Goal: Information Seeking & Learning: Learn about a topic

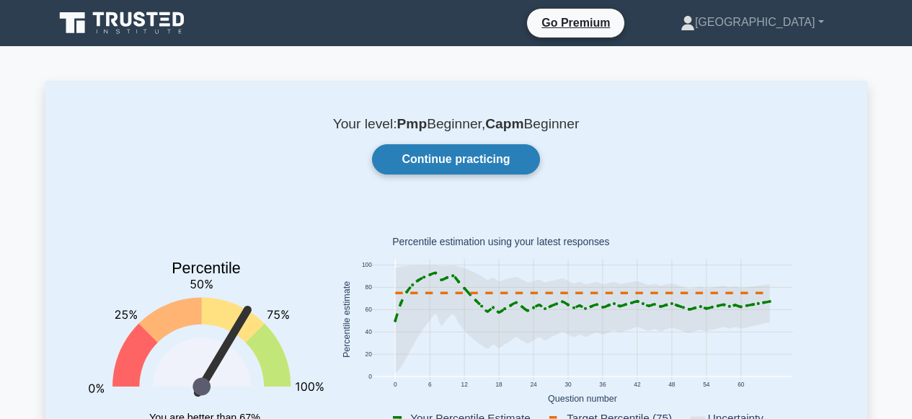
click at [428, 160] on link "Continue practicing" at bounding box center [455, 159] width 167 height 30
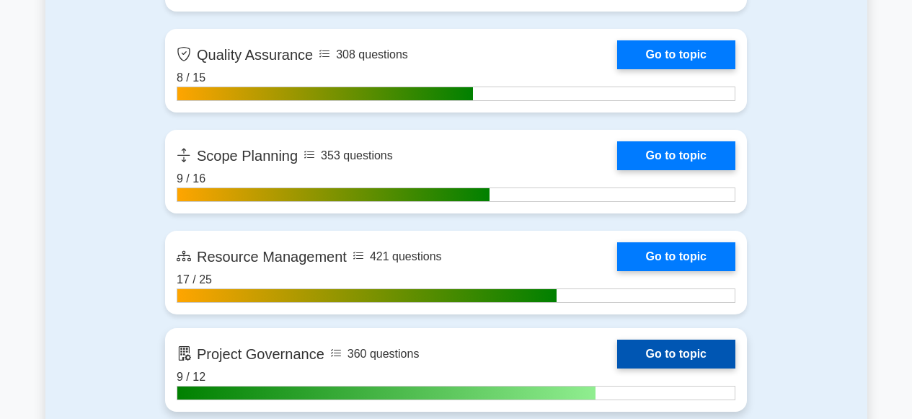
scroll to position [2581, 0]
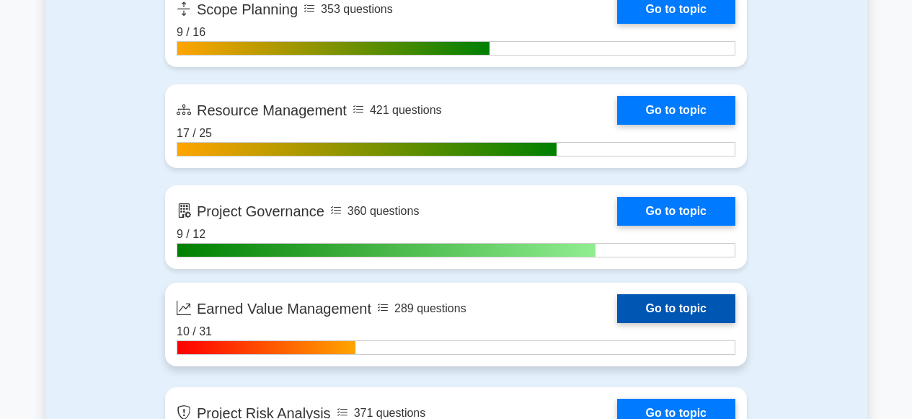
click at [639, 313] on link "Go to topic" at bounding box center [676, 308] width 118 height 29
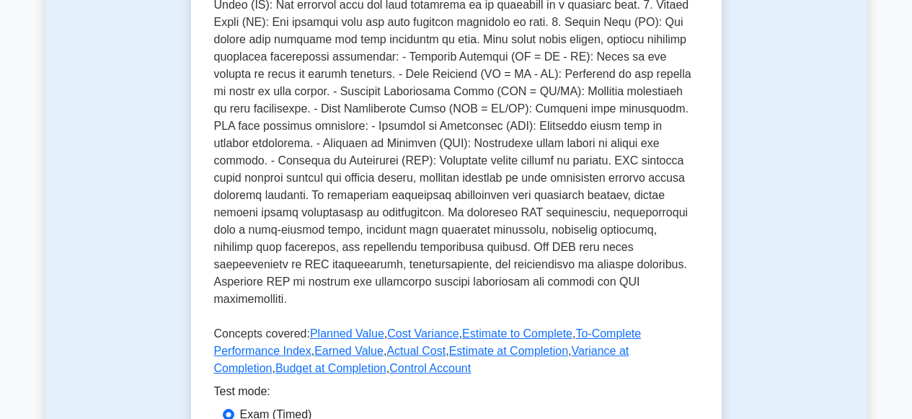
scroll to position [425, 0]
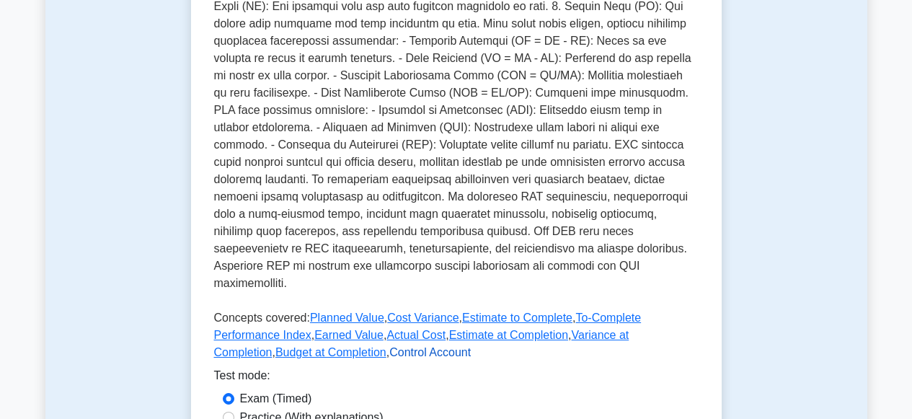
click at [410, 346] on link "Control Account" at bounding box center [429, 352] width 81 height 12
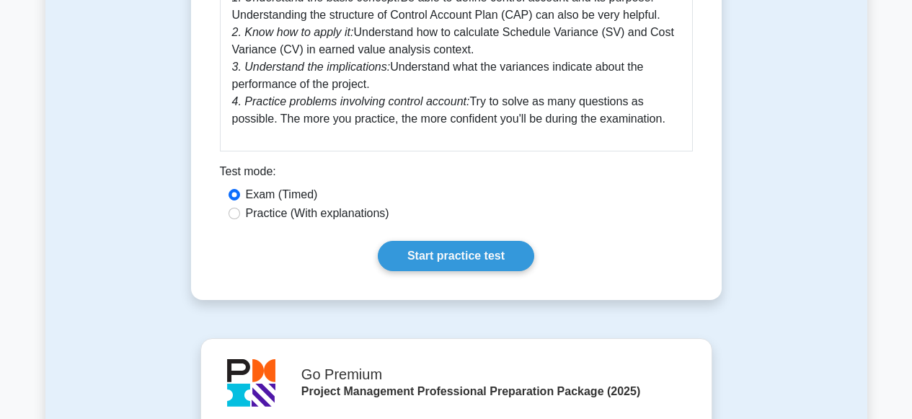
scroll to position [880, 0]
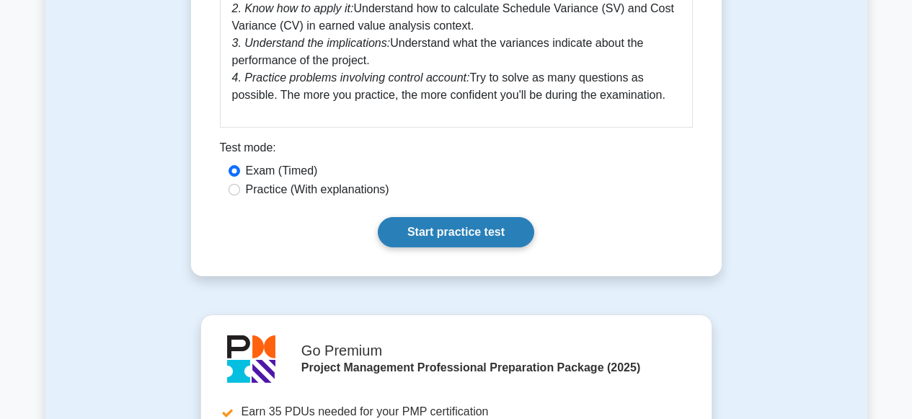
click at [420, 236] on link "Start practice test" at bounding box center [456, 232] width 156 height 30
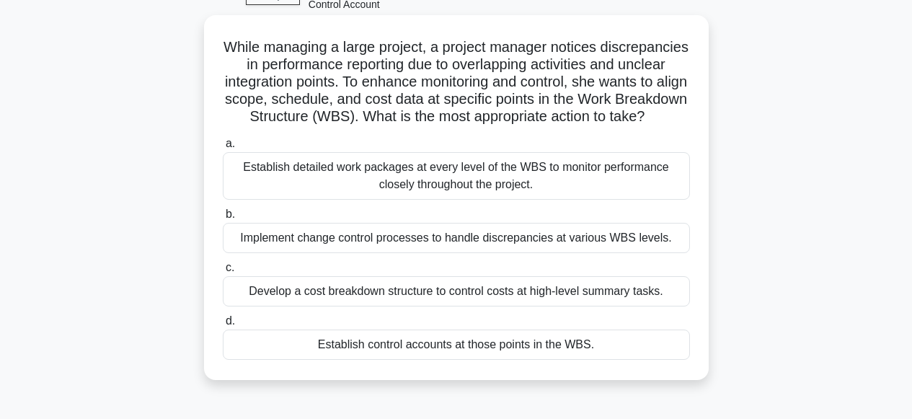
scroll to position [84, 0]
click at [459, 345] on div "Establish control accounts at those points in the WBS." at bounding box center [456, 344] width 467 height 30
click at [223, 325] on input "d. Establish control accounts at those points in the WBS." at bounding box center [223, 320] width 0 height 9
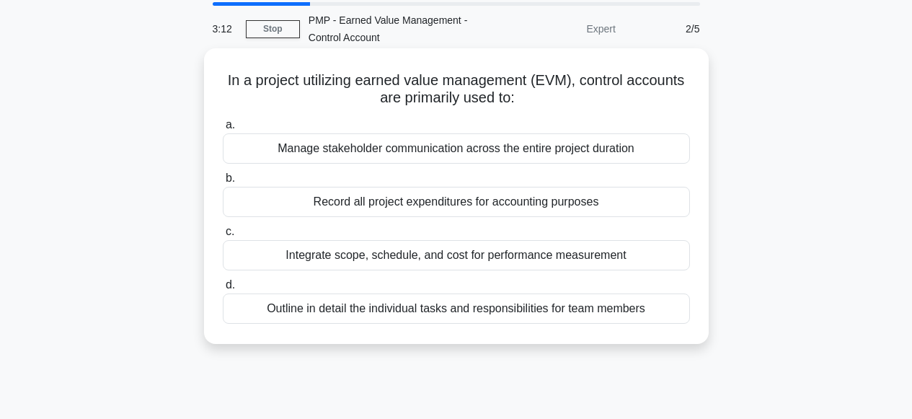
scroll to position [50, 0]
click at [420, 255] on div "Integrate scope, schedule, and cost for performance measurement" at bounding box center [456, 254] width 467 height 30
click at [223, 236] on input "c. Integrate scope, schedule, and cost for performance measurement" at bounding box center [223, 230] width 0 height 9
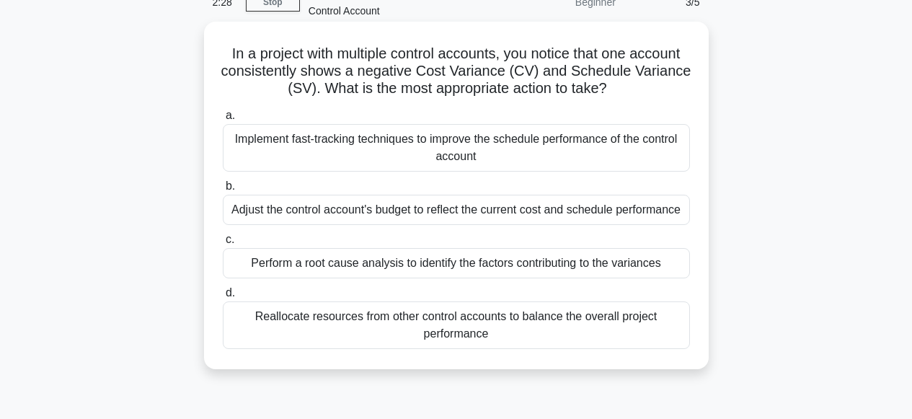
scroll to position [105, 0]
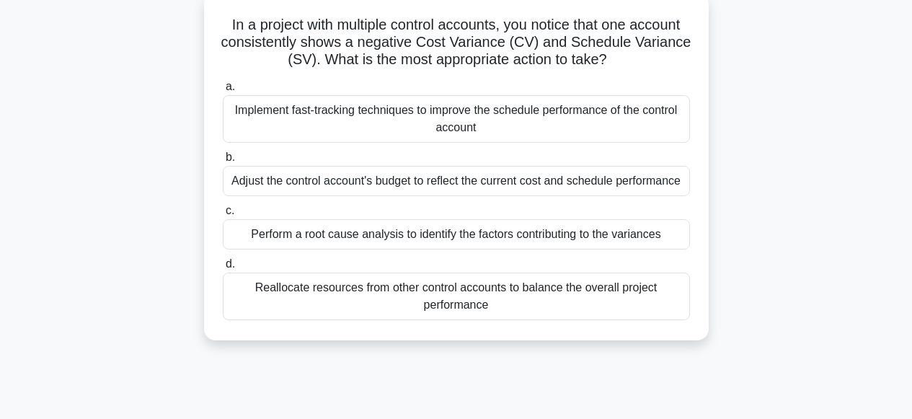
click at [401, 181] on div "Adjust the control account's budget to reflect the current cost and schedule pe…" at bounding box center [456, 181] width 467 height 30
click at [223, 162] on input "b. Adjust the control account's budget to reflect the current cost and schedule…" at bounding box center [223, 157] width 0 height 9
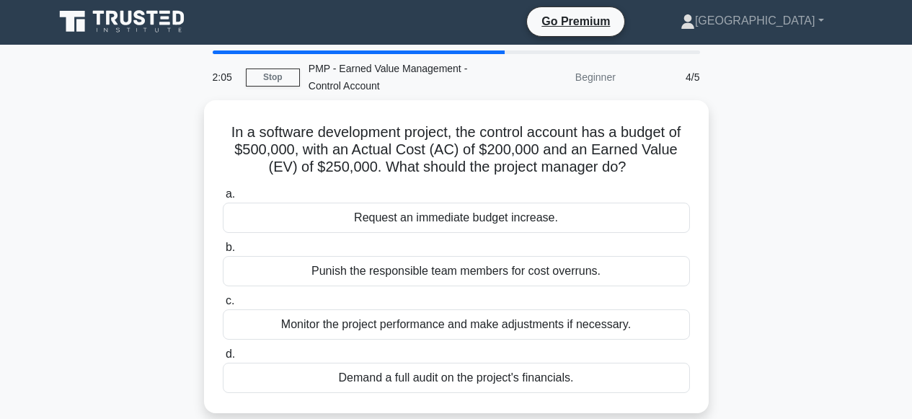
scroll to position [0, 0]
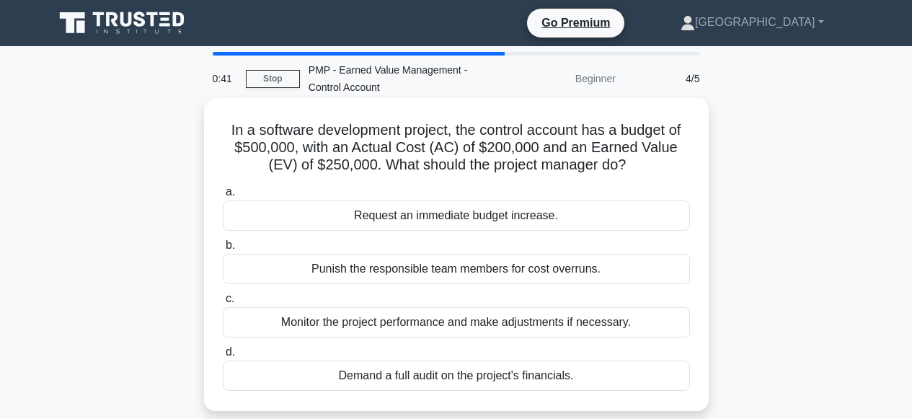
click at [450, 322] on div "Monitor the project performance and make adjustments if necessary." at bounding box center [456, 322] width 467 height 30
click at [223, 304] on input "c. Monitor the project performance and make adjustments if necessary." at bounding box center [223, 298] width 0 height 9
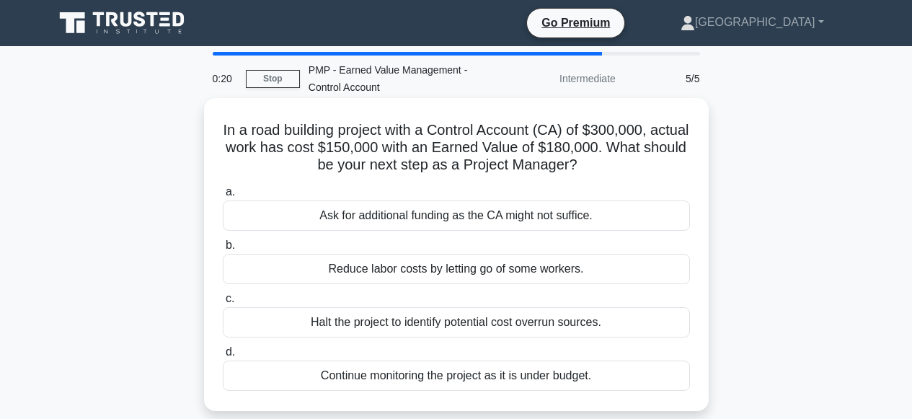
click at [379, 376] on div "Continue monitoring the project as it is under budget." at bounding box center [456, 375] width 467 height 30
click at [223, 357] on input "d. Continue monitoring the project as it is under budget." at bounding box center [223, 351] width 0 height 9
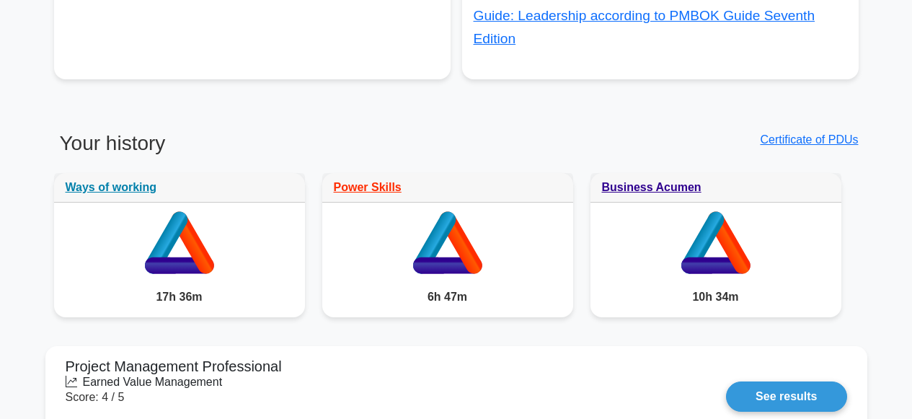
scroll to position [1149, 0]
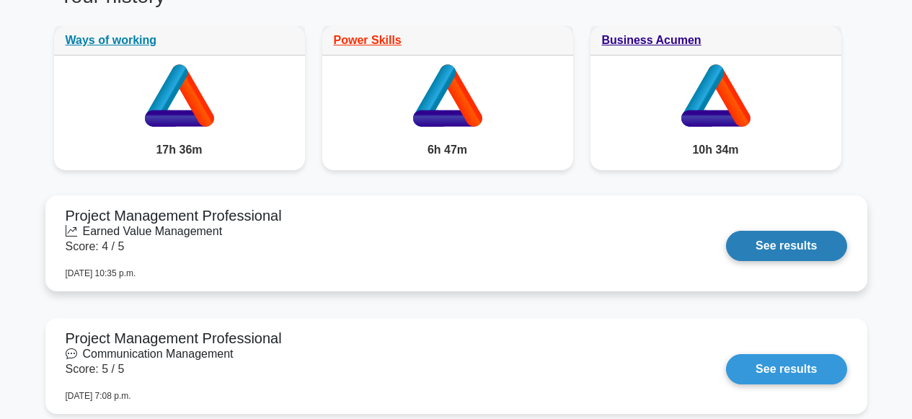
click at [787, 246] on link "See results" at bounding box center [786, 246] width 120 height 30
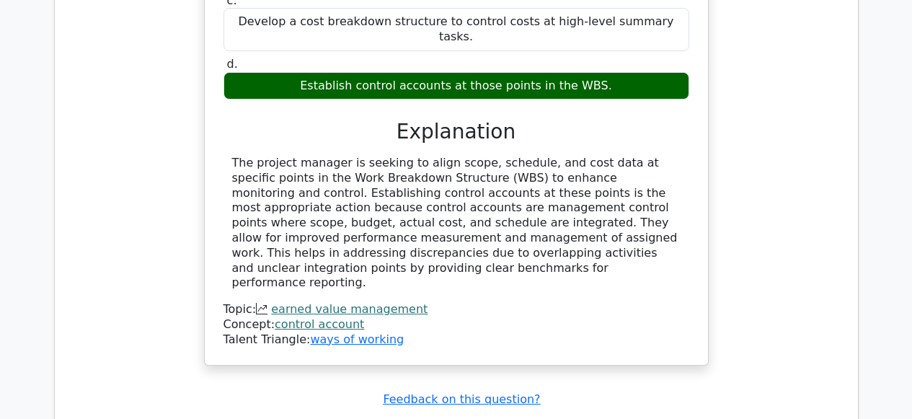
scroll to position [1228, 0]
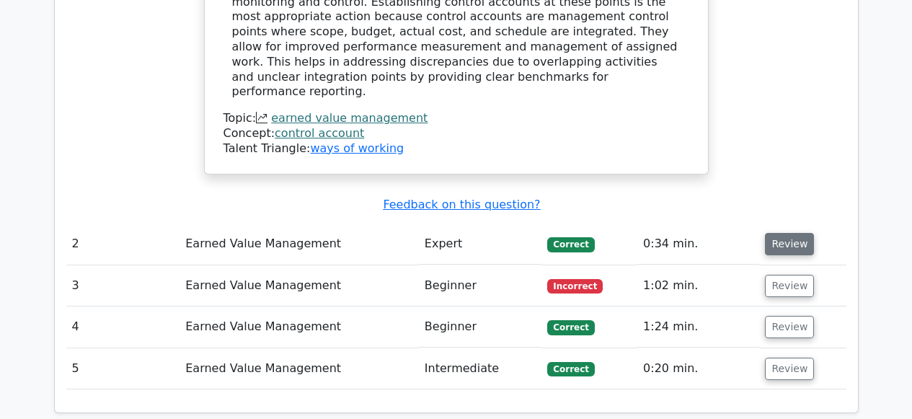
click at [794, 233] on button "Review" at bounding box center [789, 244] width 49 height 22
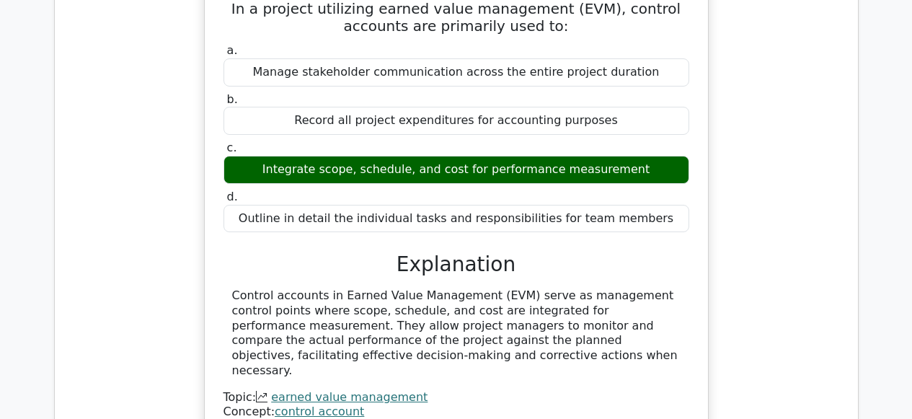
scroll to position [1665, 0]
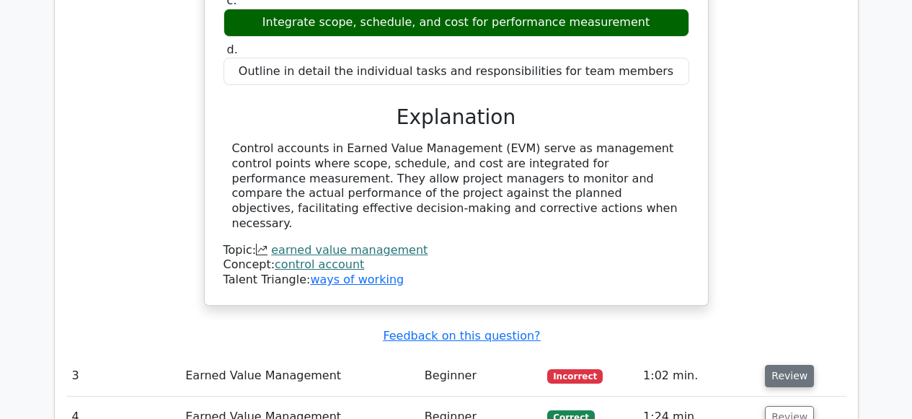
click at [788, 365] on button "Review" at bounding box center [789, 376] width 49 height 22
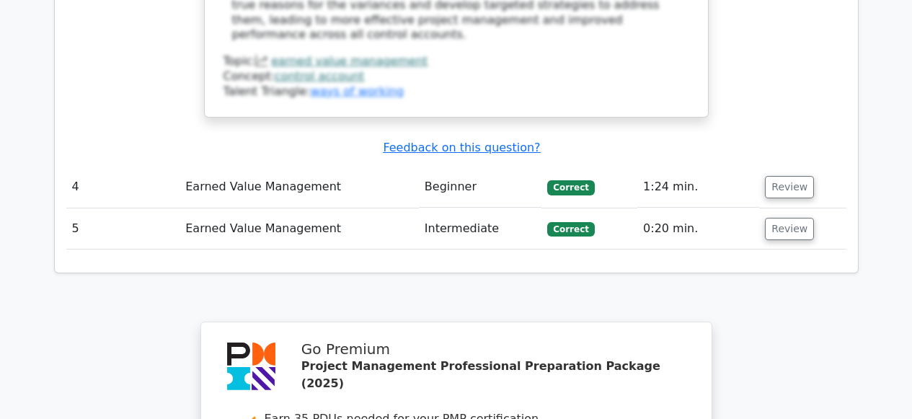
scroll to position [2691, 0]
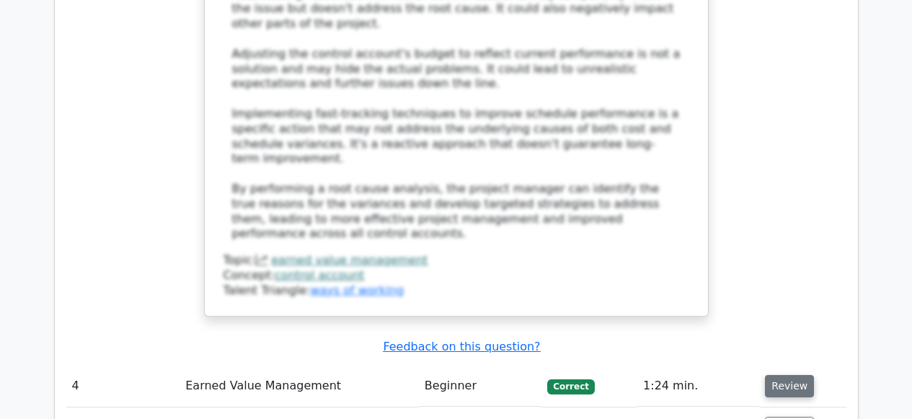
click at [784, 375] on button "Review" at bounding box center [789, 386] width 49 height 22
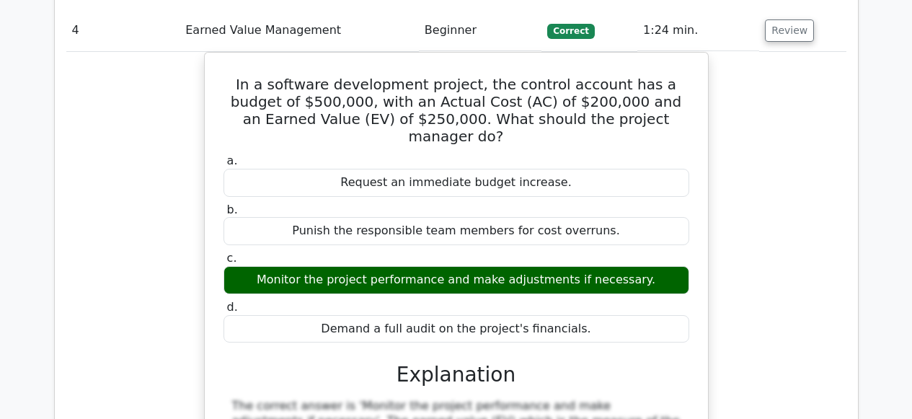
scroll to position [3238, 0]
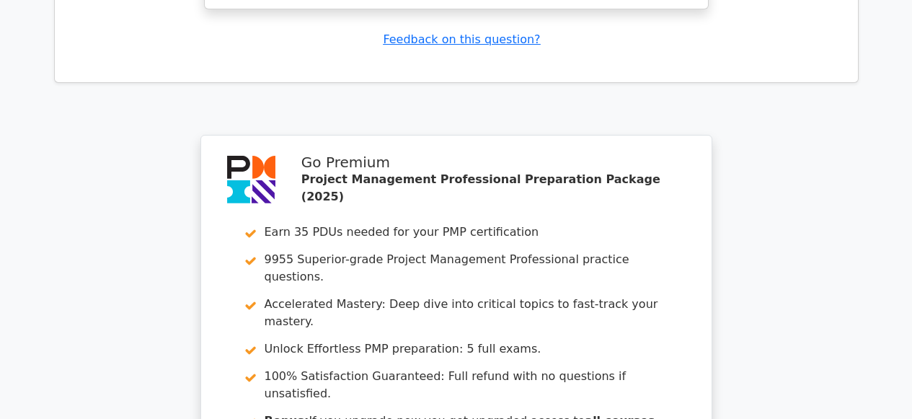
scroll to position [4501, 0]
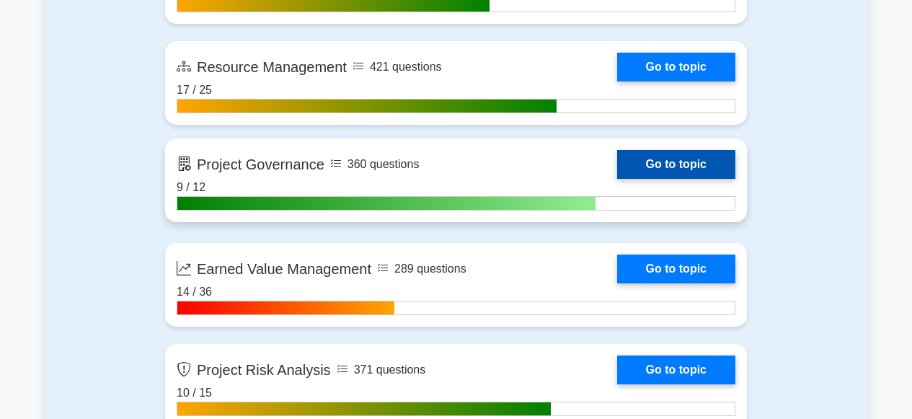
scroll to position [2744, 0]
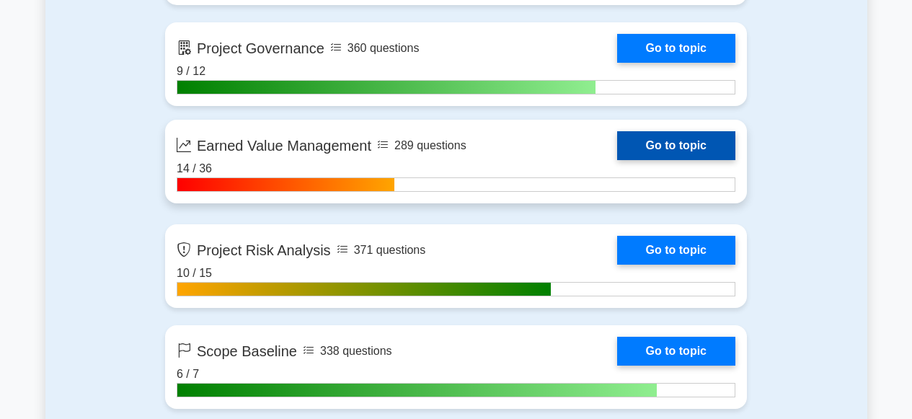
click at [674, 150] on link "Go to topic" at bounding box center [676, 145] width 118 height 29
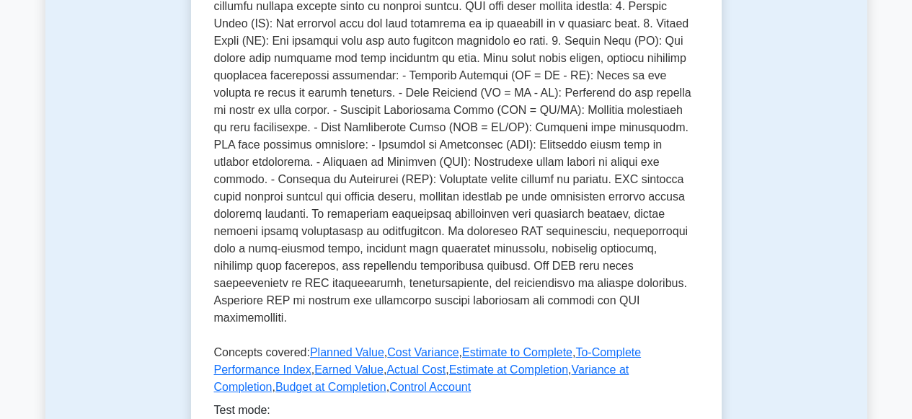
scroll to position [574, 0]
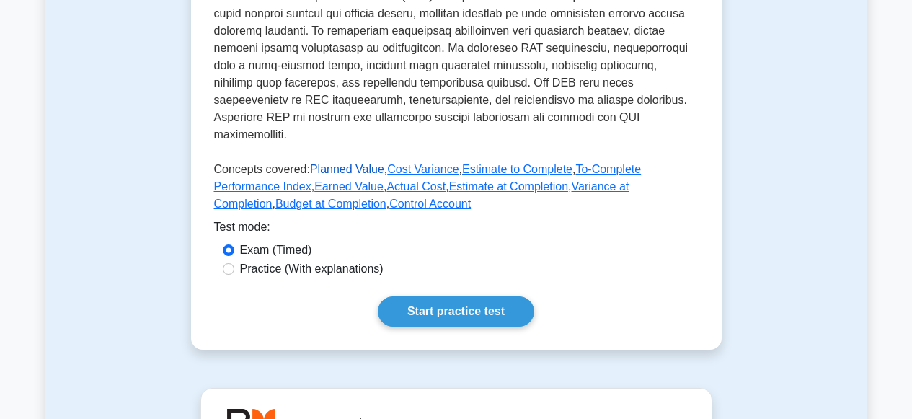
click at [350, 163] on link "Planned Value" at bounding box center [347, 169] width 74 height 12
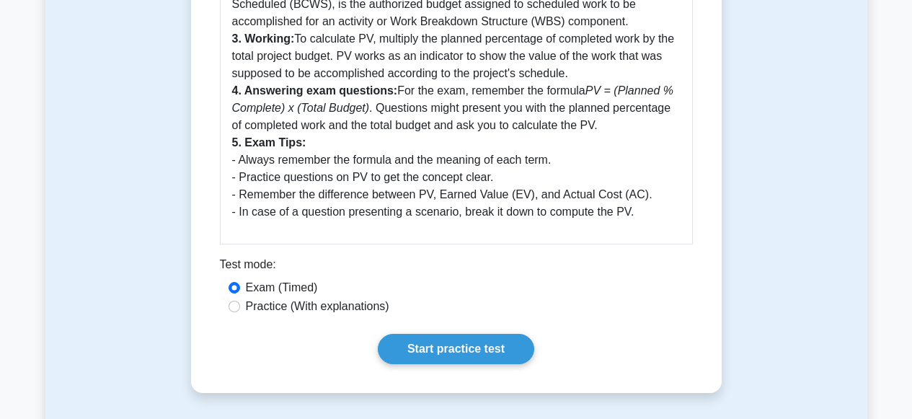
scroll to position [502, 0]
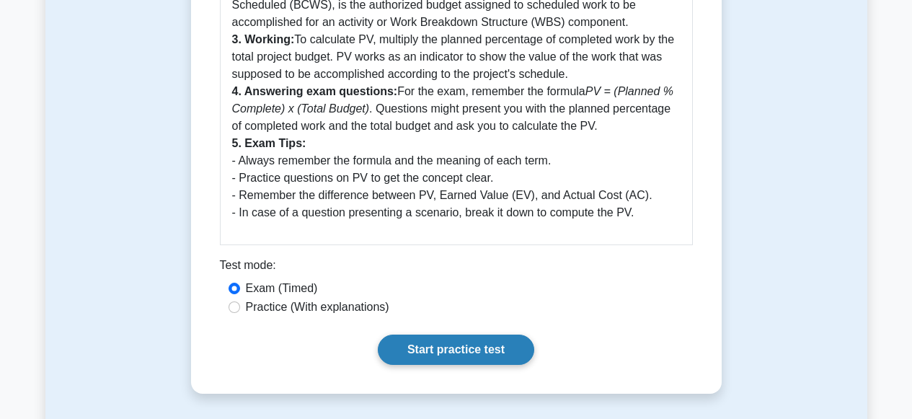
click at [443, 346] on link "Start practice test" at bounding box center [456, 349] width 156 height 30
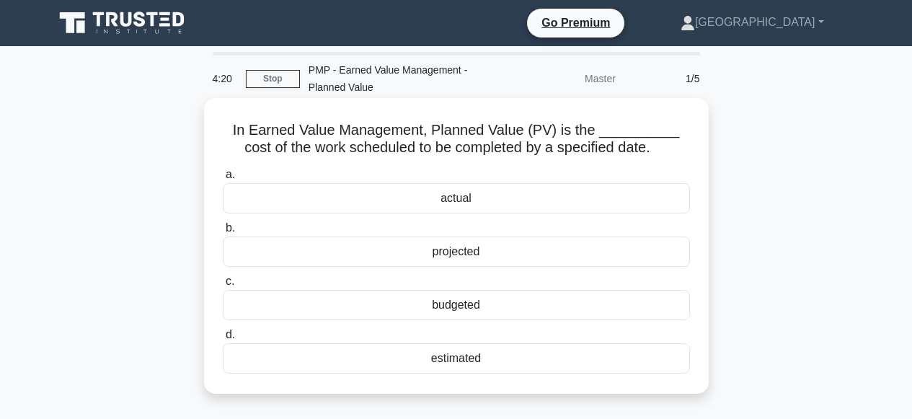
click at [441, 358] on div "estimated" at bounding box center [456, 358] width 467 height 30
click at [223, 340] on input "d. estimated" at bounding box center [223, 334] width 0 height 9
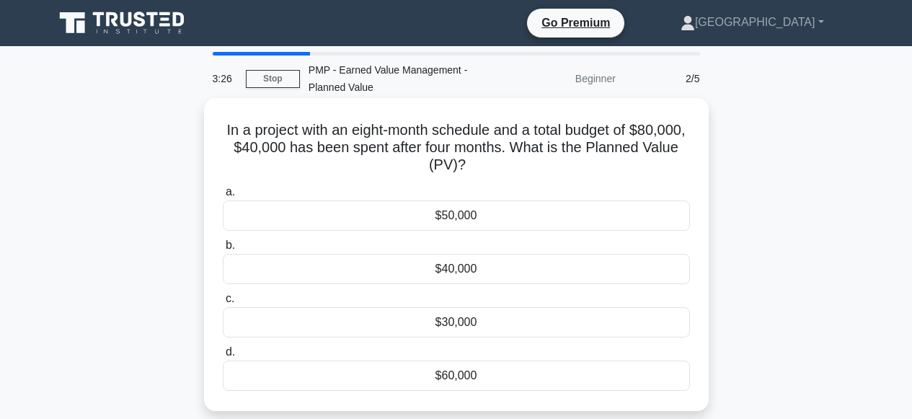
click at [428, 270] on div "$40,000" at bounding box center [456, 269] width 467 height 30
click at [223, 250] on input "b. $40,000" at bounding box center [223, 245] width 0 height 9
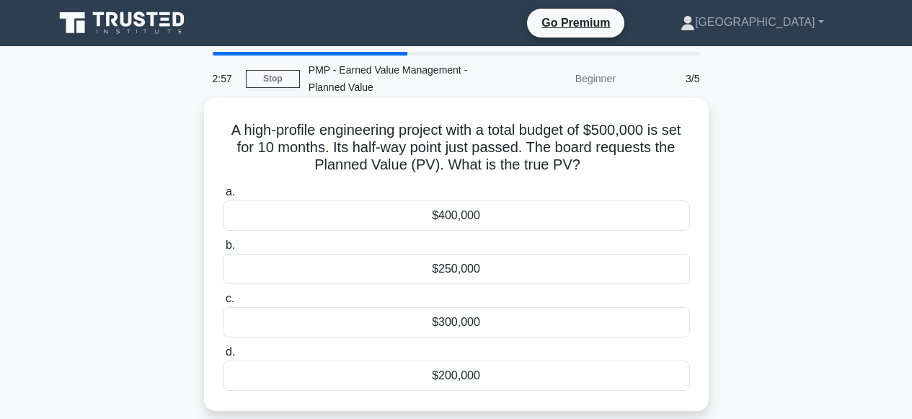
click at [449, 269] on div "$250,000" at bounding box center [456, 269] width 467 height 30
click at [223, 250] on input "b. $250,000" at bounding box center [223, 245] width 0 height 9
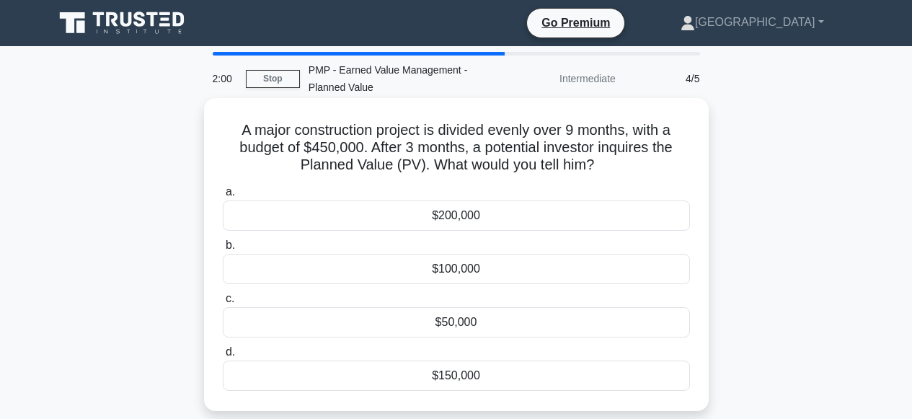
click at [455, 376] on div "$150,000" at bounding box center [456, 375] width 467 height 30
click at [223, 357] on input "d. $150,000" at bounding box center [223, 351] width 0 height 9
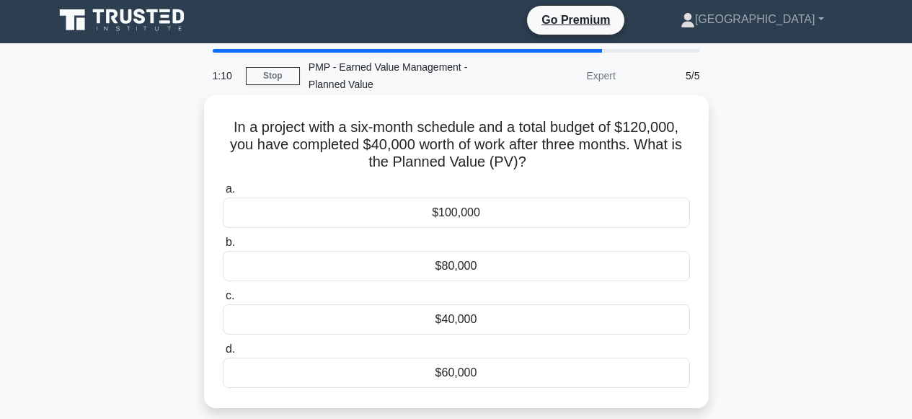
scroll to position [6, 0]
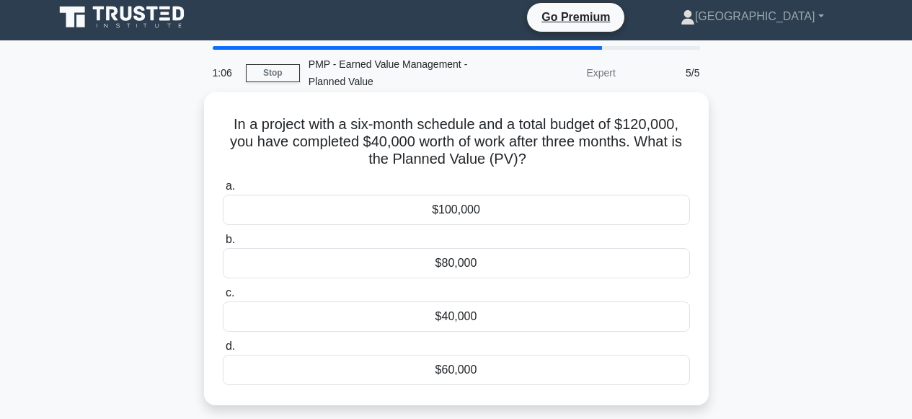
click at [464, 265] on div "$80,000" at bounding box center [456, 263] width 467 height 30
click at [223, 244] on input "b. $80,000" at bounding box center [223, 239] width 0 height 9
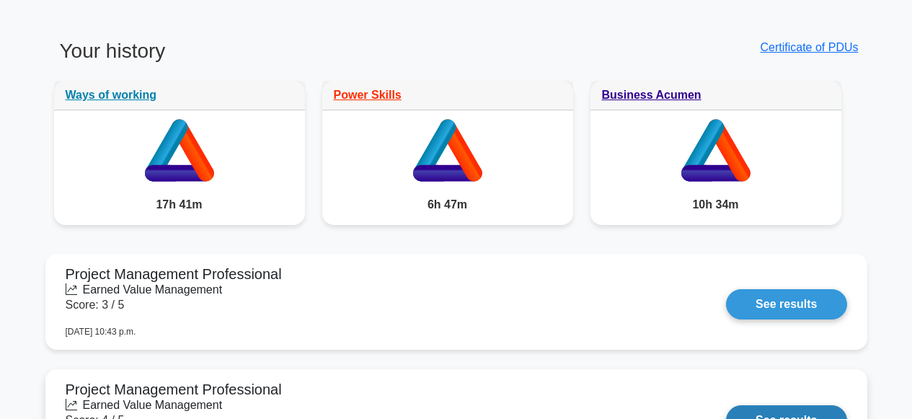
scroll to position [1201, 0]
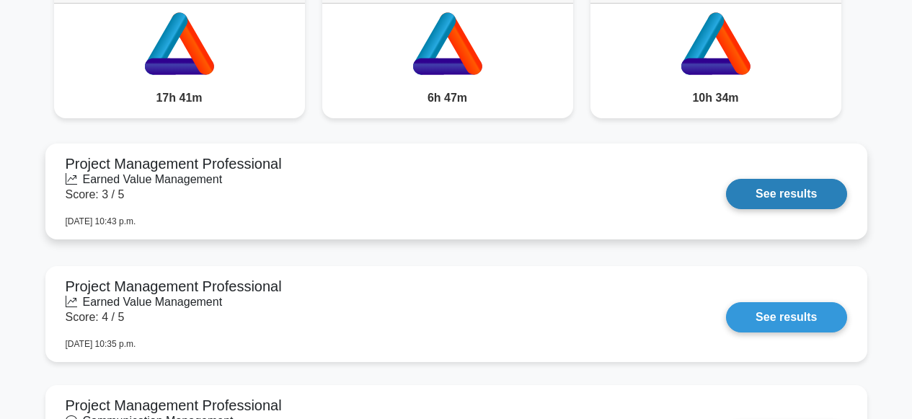
click at [791, 195] on link "See results" at bounding box center [786, 194] width 120 height 30
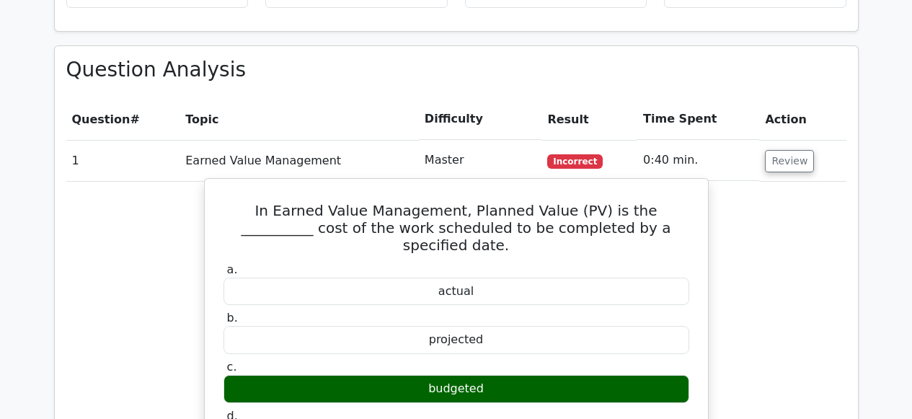
scroll to position [713, 0]
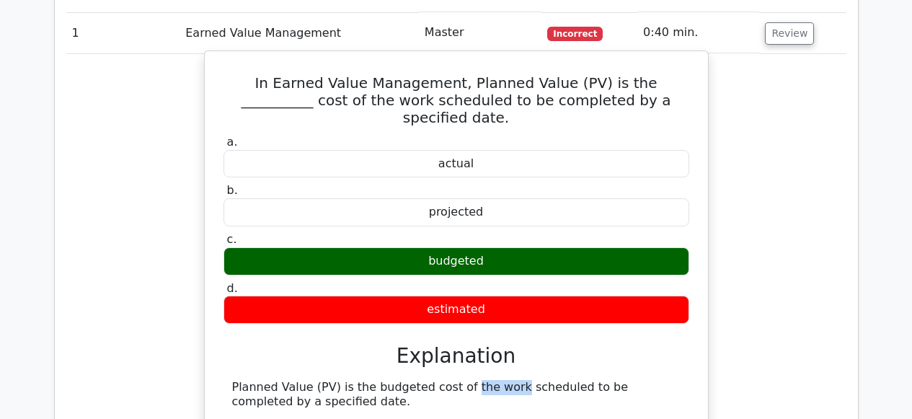
drag, startPoint x: 368, startPoint y: 371, endPoint x: 417, endPoint y: 372, distance: 49.0
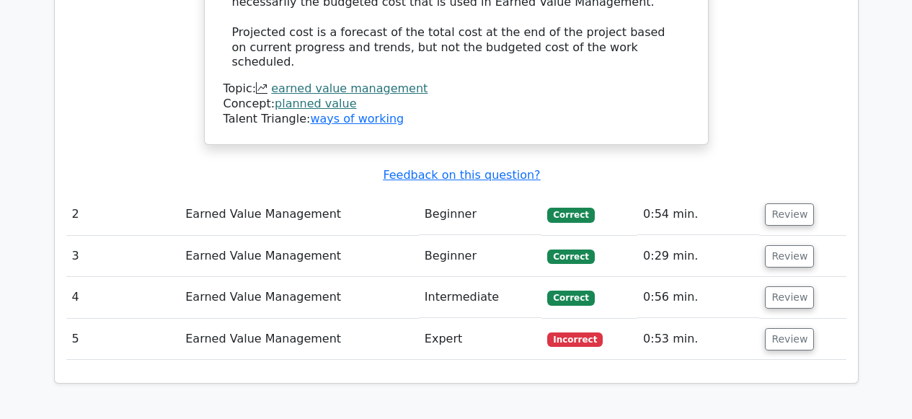
scroll to position [1115, 0]
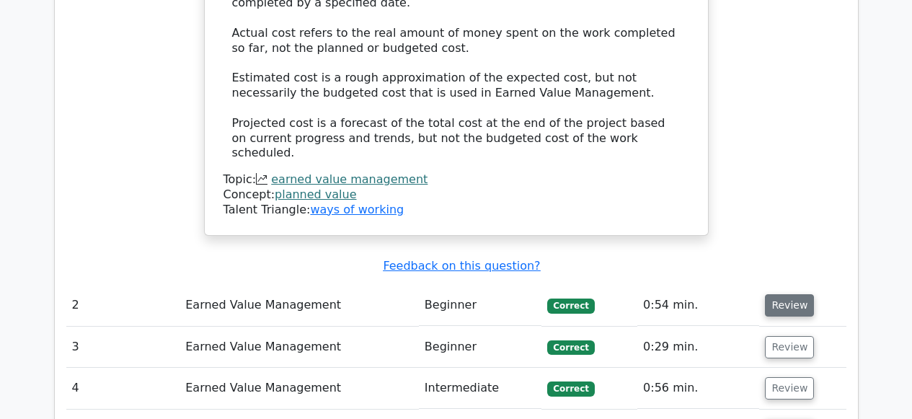
click at [799, 294] on button "Review" at bounding box center [789, 305] width 49 height 22
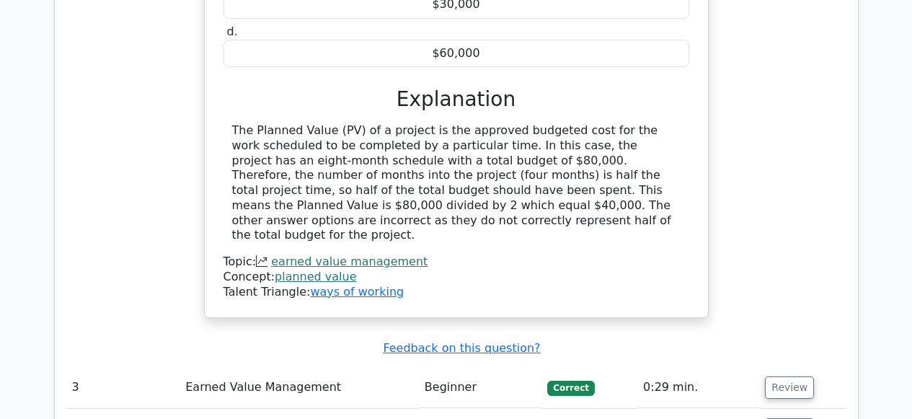
scroll to position [1683, 0]
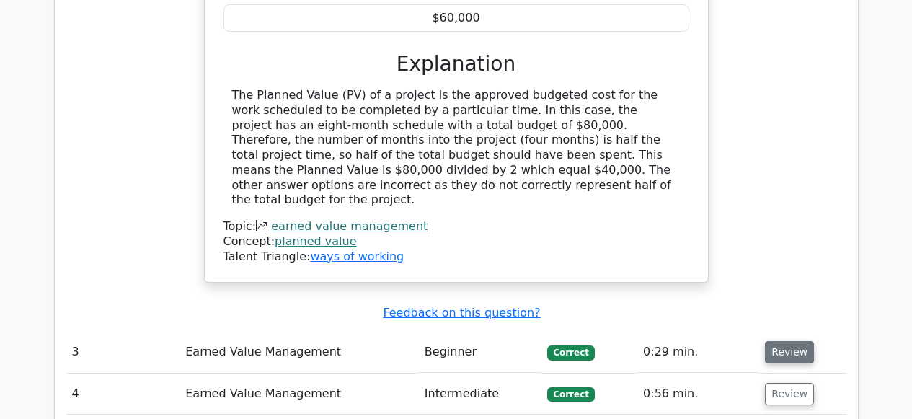
click at [787, 341] on button "Review" at bounding box center [789, 352] width 49 height 22
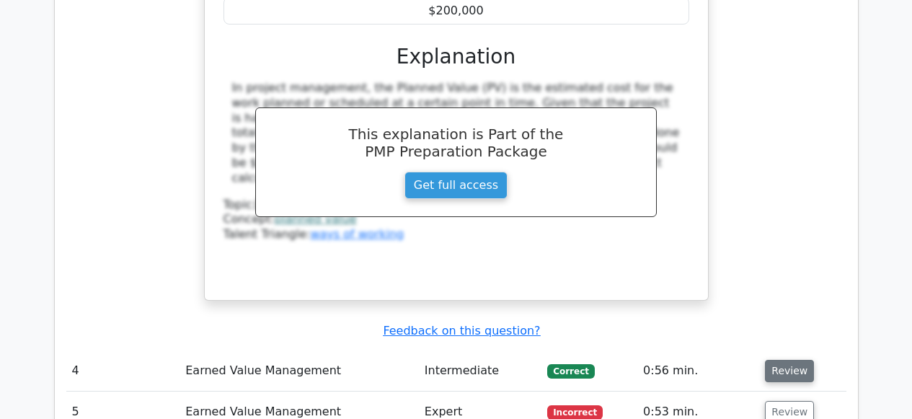
scroll to position [2317, 0]
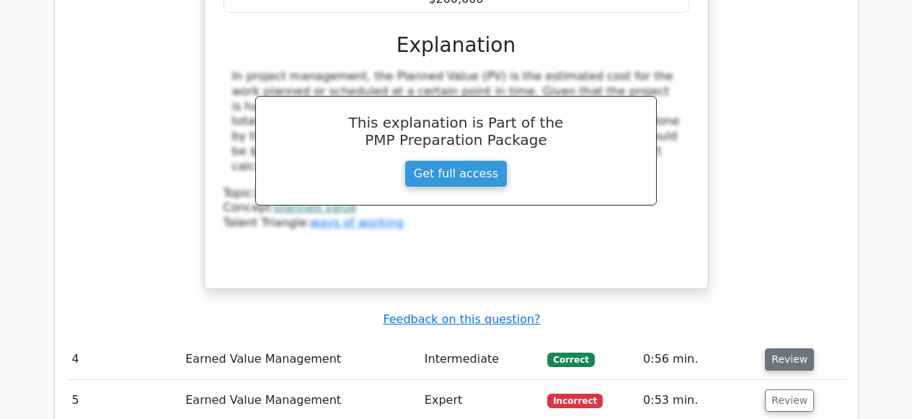
click at [772, 348] on button "Review" at bounding box center [789, 359] width 49 height 22
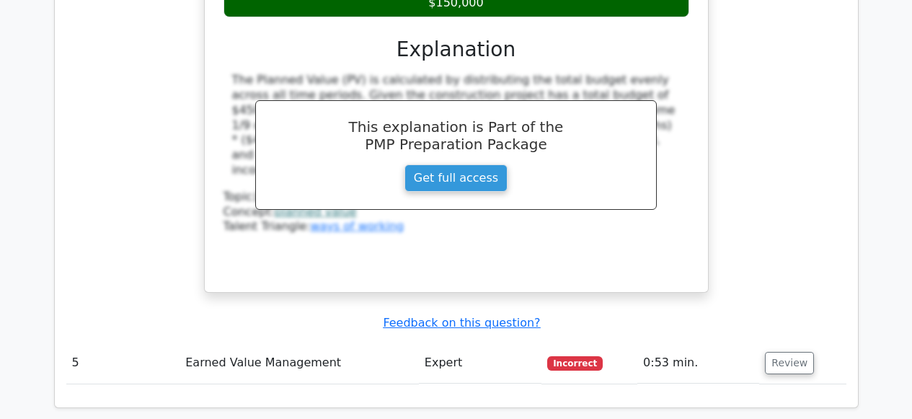
scroll to position [2964, 0]
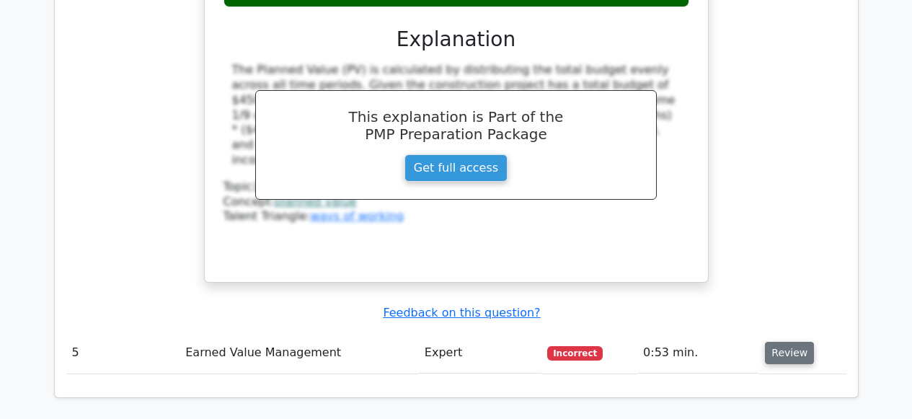
click at [774, 342] on button "Review" at bounding box center [789, 353] width 49 height 22
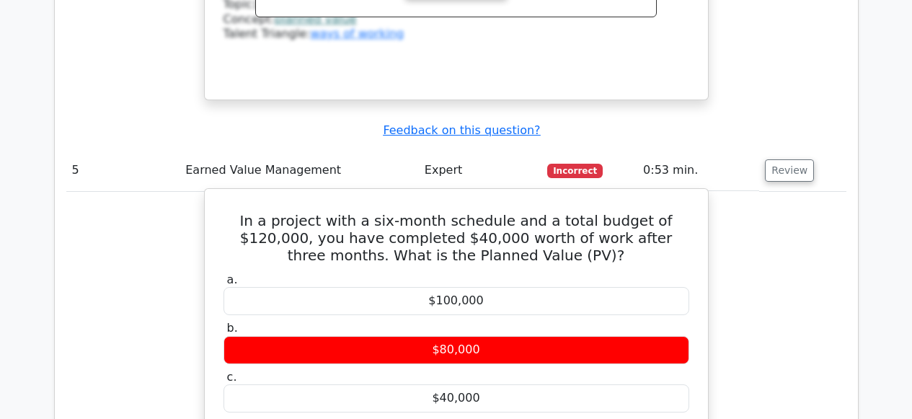
scroll to position [3138, 0]
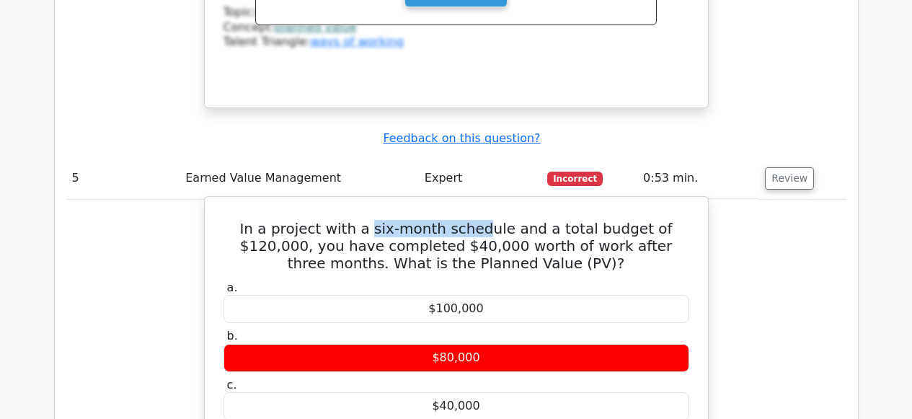
drag, startPoint x: 353, startPoint y: 180, endPoint x: 453, endPoint y: 175, distance: 100.3
click at [453, 220] on h5 "In a project with a six-month schedule and a total budget of $120,000, you have…" at bounding box center [456, 246] width 469 height 52
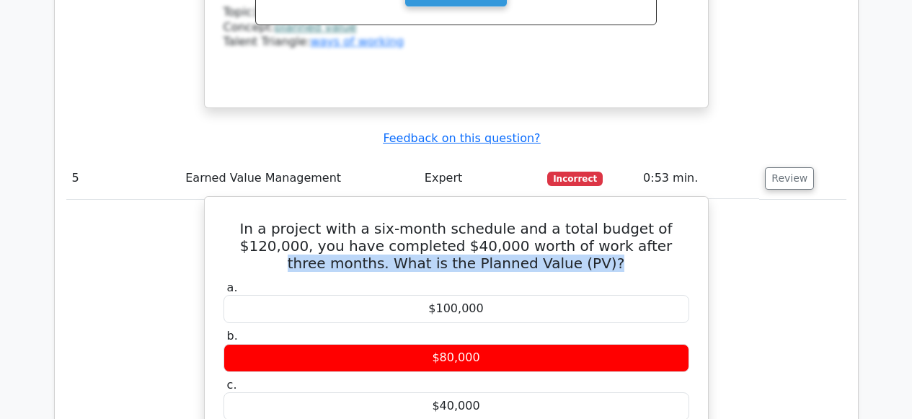
drag, startPoint x: 559, startPoint y: 204, endPoint x: 631, endPoint y: 208, distance: 71.5
click at [631, 220] on h5 "In a project with a six-month schedule and a total budget of $120,000, you have…" at bounding box center [456, 246] width 469 height 52
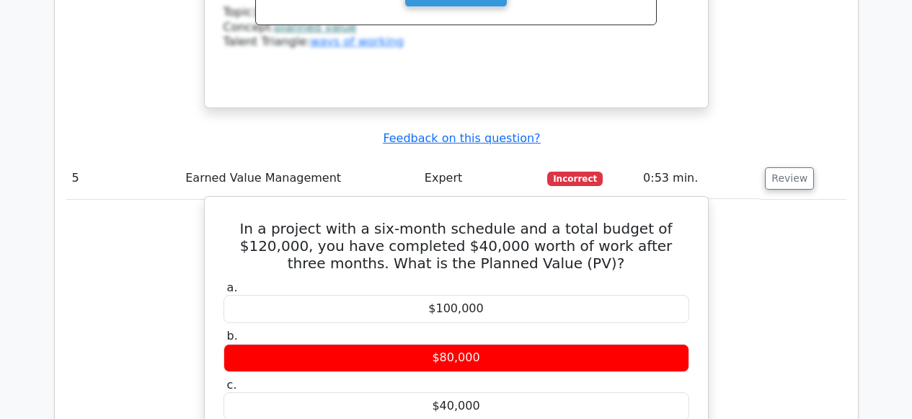
click at [622, 280] on label "a. $100,000" at bounding box center [456, 301] width 466 height 43
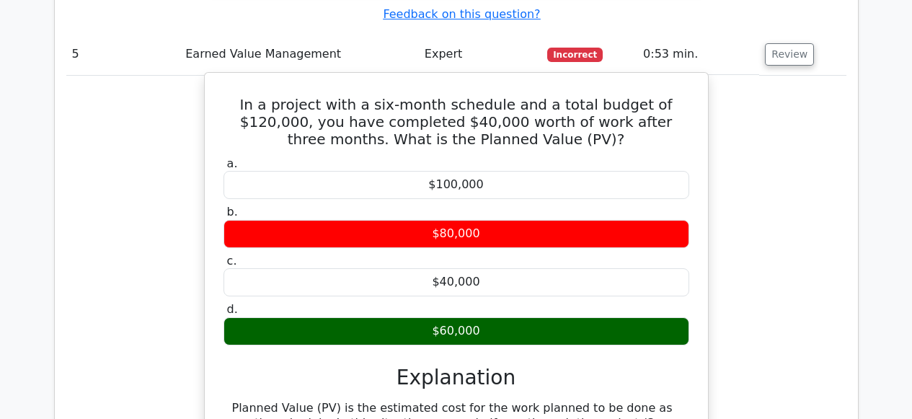
scroll to position [3240, 0]
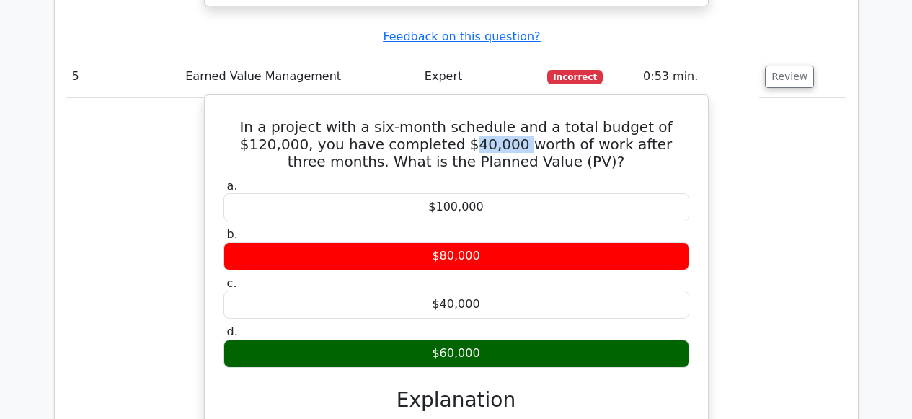
drag, startPoint x: 367, startPoint y: 94, endPoint x: 422, endPoint y: 95, distance: 55.5
click at [422, 118] on h5 "In a project with a six-month schedule and a total budget of $120,000, you have…" at bounding box center [456, 144] width 469 height 52
drag, startPoint x: 346, startPoint y: 77, endPoint x: 410, endPoint y: 76, distance: 64.2
click at [410, 118] on h5 "In a project with a six-month schedule and a total budget of $120,000, you have…" at bounding box center [456, 144] width 469 height 52
drag, startPoint x: 549, startPoint y: 96, endPoint x: 617, endPoint y: 101, distance: 68.7
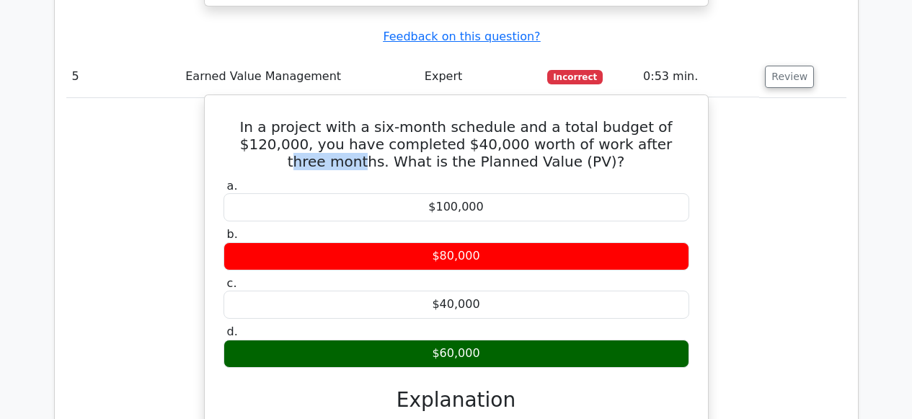
click at [617, 118] on h5 "In a project with a six-month schedule and a total budget of $120,000, you have…" at bounding box center [456, 144] width 469 height 52
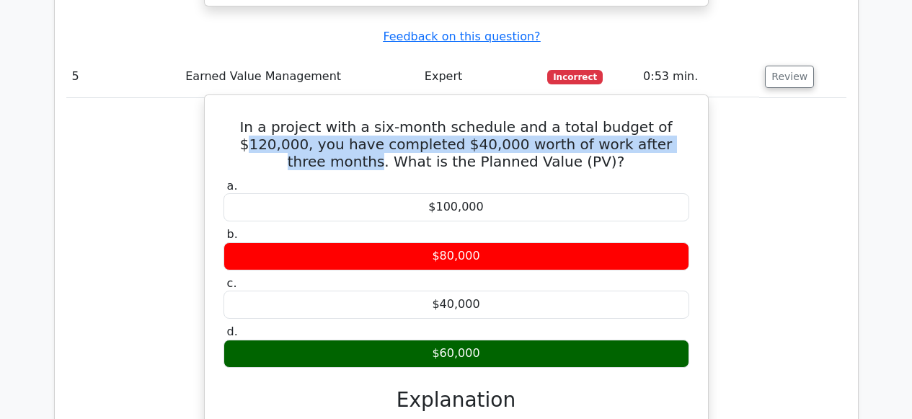
drag, startPoint x: 621, startPoint y: 80, endPoint x: 630, endPoint y: 101, distance: 22.9
click at [630, 118] on h5 "In a project with a six-month schedule and a total budget of $120,000, you have…" at bounding box center [456, 144] width 469 height 52
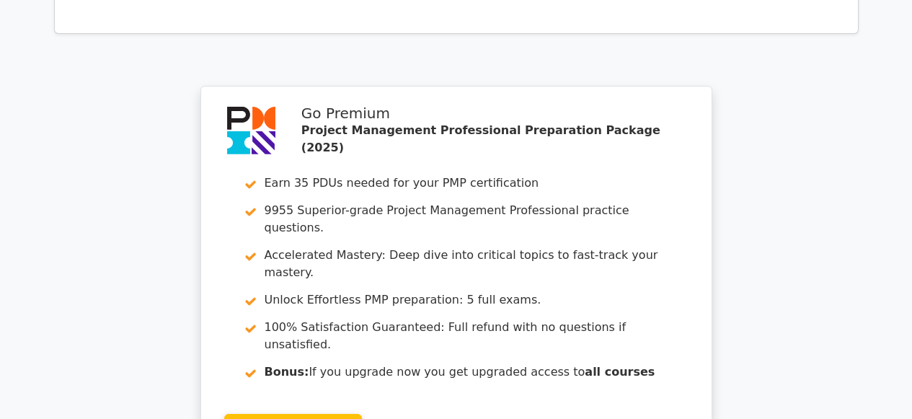
scroll to position [4131, 0]
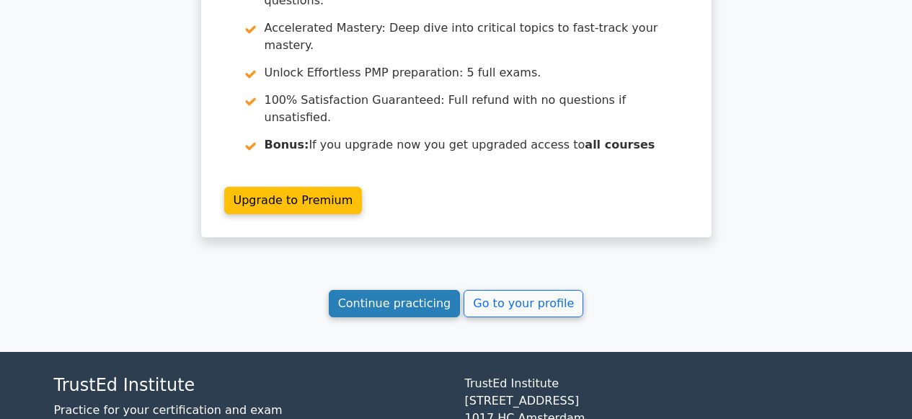
click at [433, 290] on link "Continue practicing" at bounding box center [395, 303] width 132 height 27
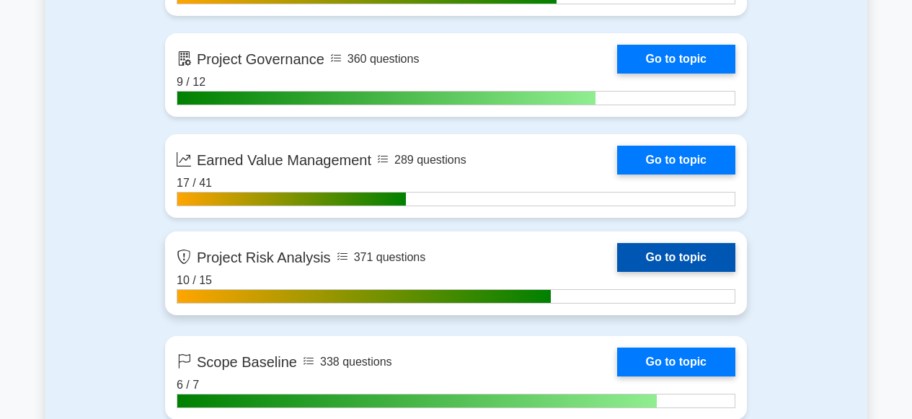
scroll to position [2721, 0]
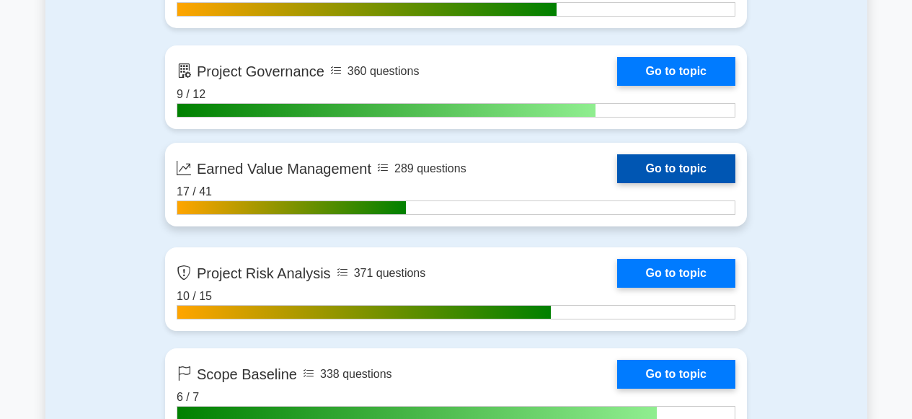
click at [642, 169] on link "Go to topic" at bounding box center [676, 168] width 118 height 29
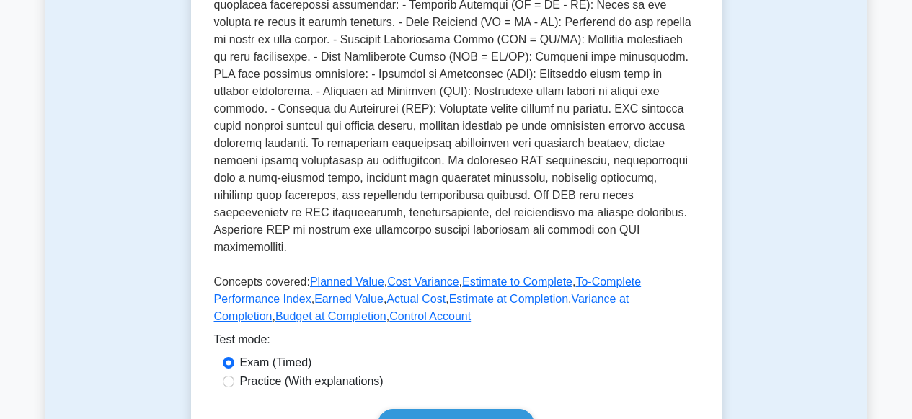
scroll to position [594, 0]
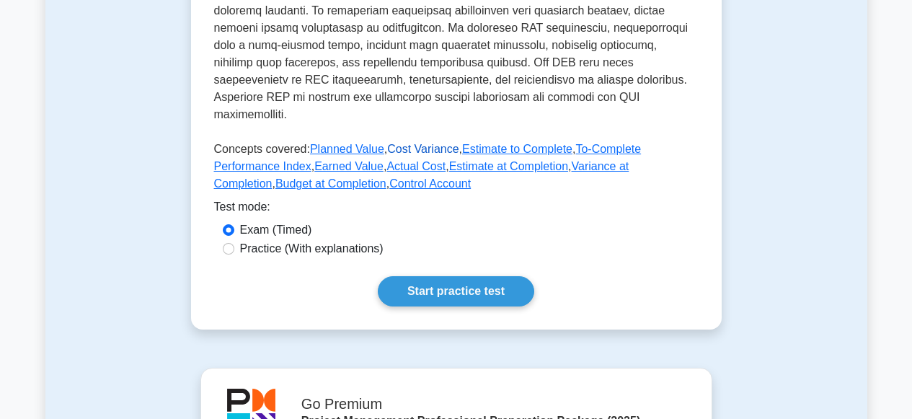
click at [415, 143] on link "Cost Variance" at bounding box center [422, 149] width 71 height 12
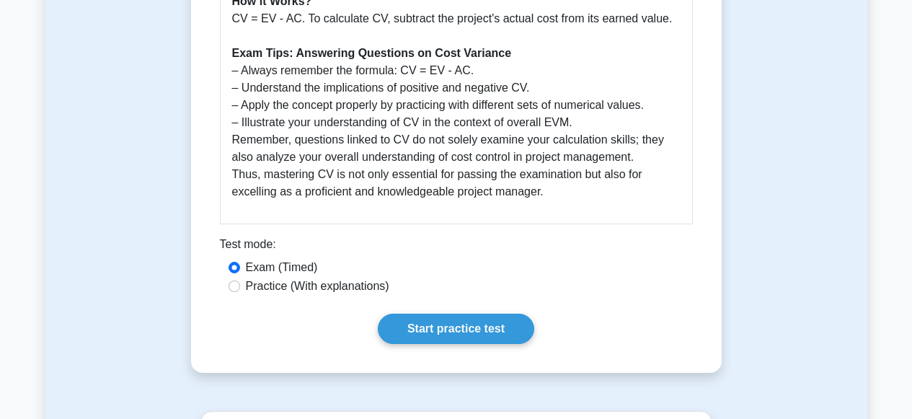
scroll to position [706, 0]
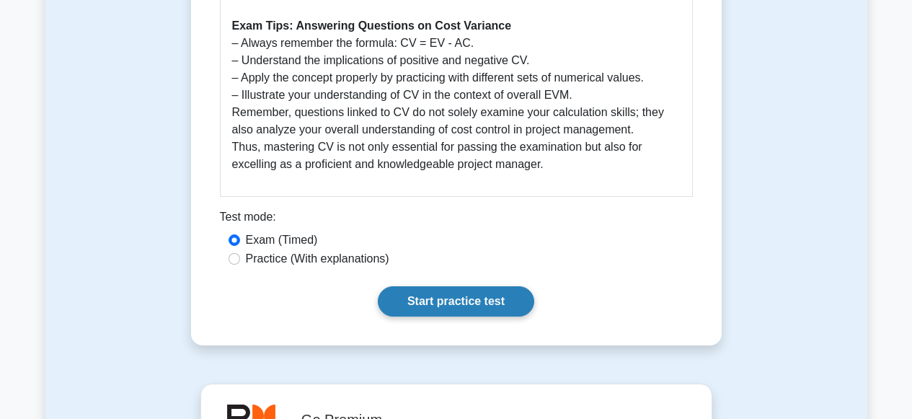
click at [423, 304] on link "Start practice test" at bounding box center [456, 301] width 156 height 30
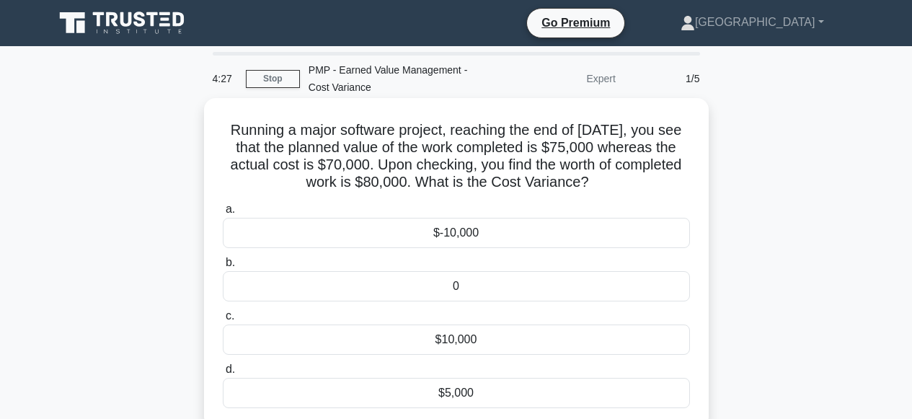
click at [454, 394] on div "$5,000" at bounding box center [456, 393] width 467 height 30
click at [223, 374] on input "d. $5,000" at bounding box center [223, 369] width 0 height 9
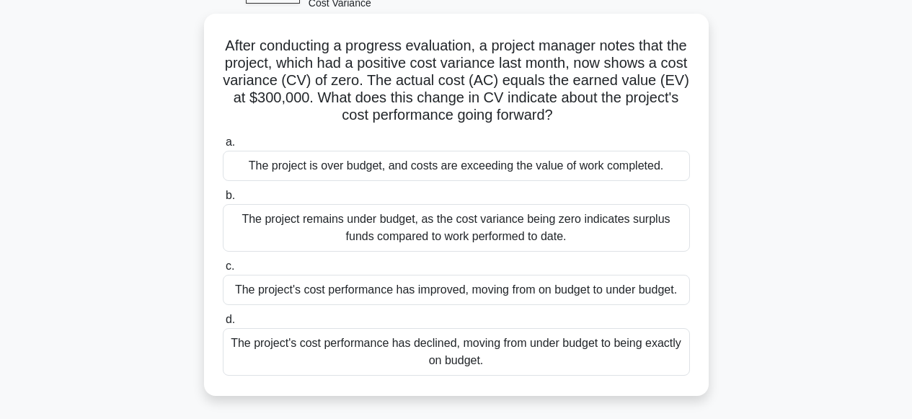
scroll to position [85, 0]
click at [448, 356] on div "The project's cost performance has declined, moving from under budget to being …" at bounding box center [456, 351] width 467 height 48
click at [223, 324] on input "d. The project's cost performance has declined, moving from under budget to bei…" at bounding box center [223, 318] width 0 height 9
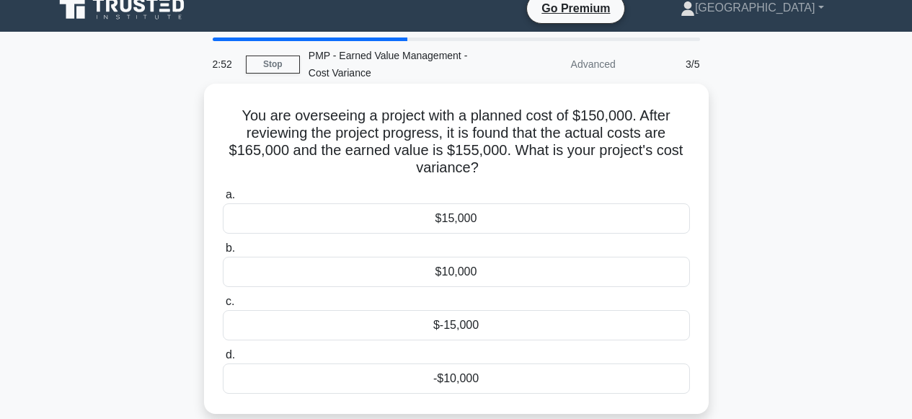
scroll to position [0, 0]
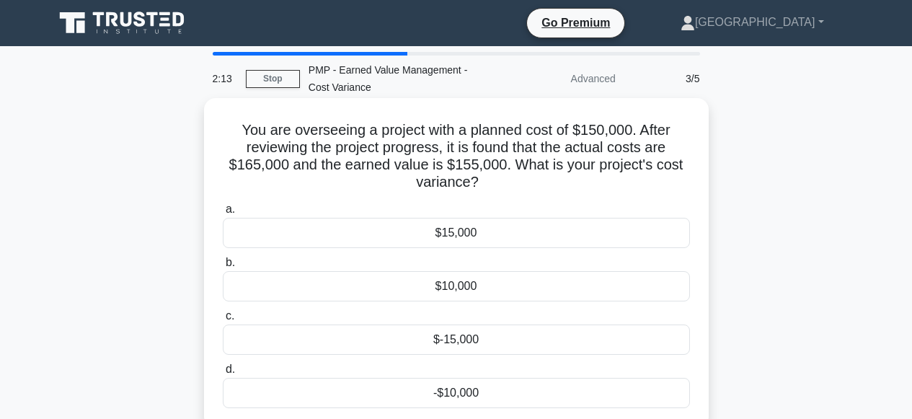
click at [451, 341] on div "$-15,000" at bounding box center [456, 339] width 467 height 30
click at [223, 321] on input "c. $-15,000" at bounding box center [223, 315] width 0 height 9
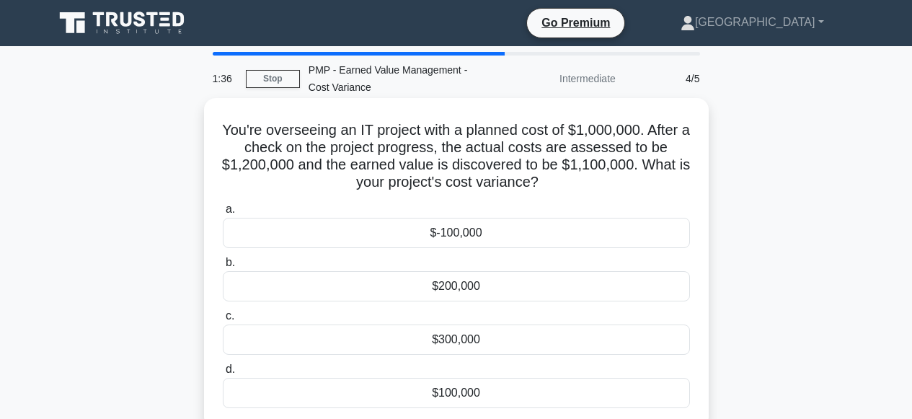
click at [462, 236] on div "$-100,000" at bounding box center [456, 233] width 467 height 30
click at [223, 214] on input "a. $-100,000" at bounding box center [223, 209] width 0 height 9
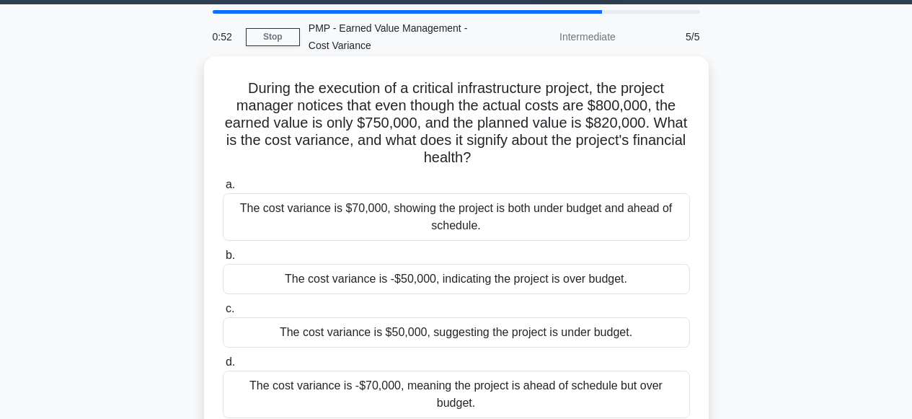
scroll to position [45, 0]
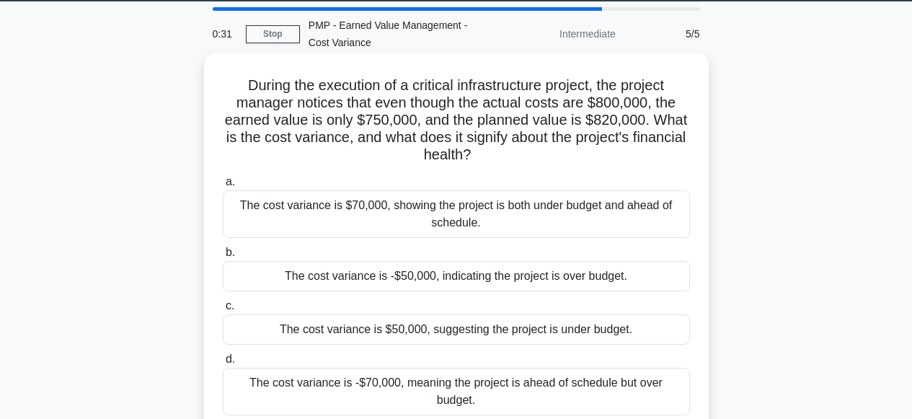
click at [433, 276] on div "The cost variance is -$50,000, indicating the project is over budget." at bounding box center [456, 276] width 467 height 30
click at [223, 257] on input "b. The cost variance is -$50,000, indicating the project is over budget." at bounding box center [223, 252] width 0 height 9
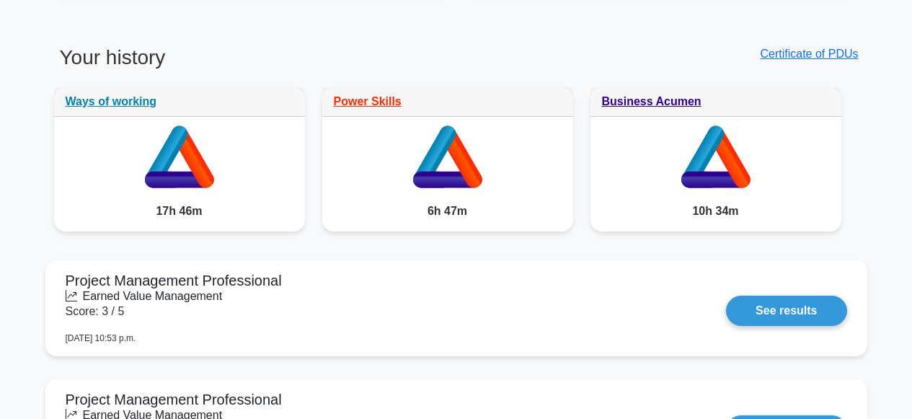
scroll to position [1234, 0]
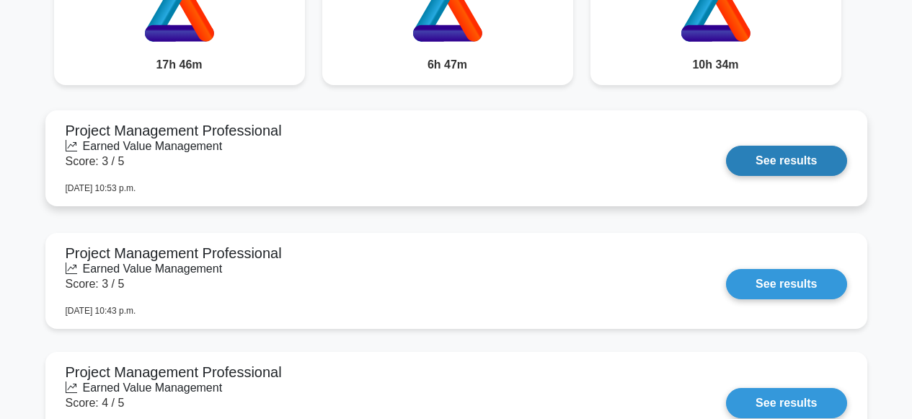
click at [815, 166] on link "See results" at bounding box center [786, 161] width 120 height 30
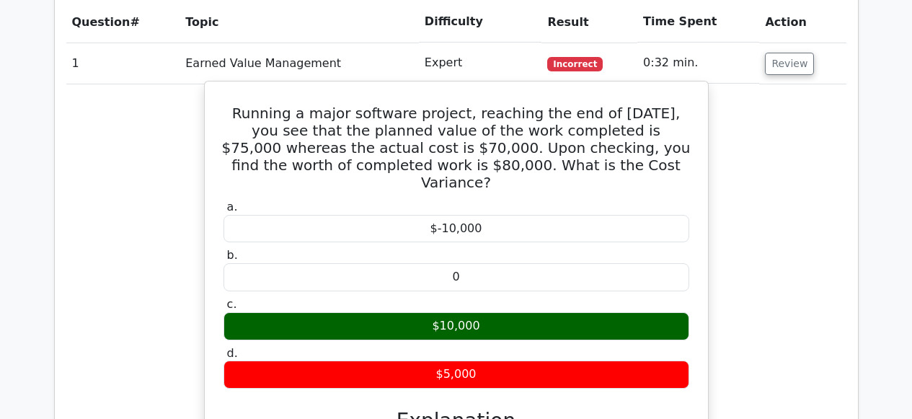
scroll to position [681, 0]
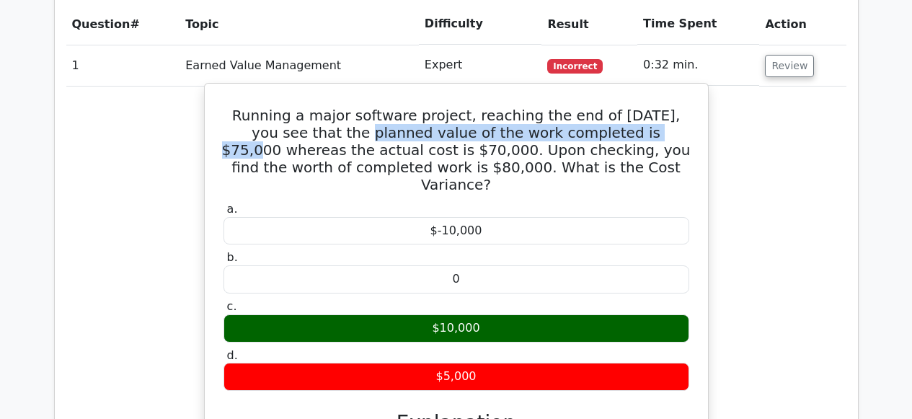
drag, startPoint x: 291, startPoint y: 136, endPoint x: 587, endPoint y: 133, distance: 296.3
click at [587, 133] on h5 "Running a major software project, reaching the end of today, you see that the p…" at bounding box center [456, 150] width 469 height 87
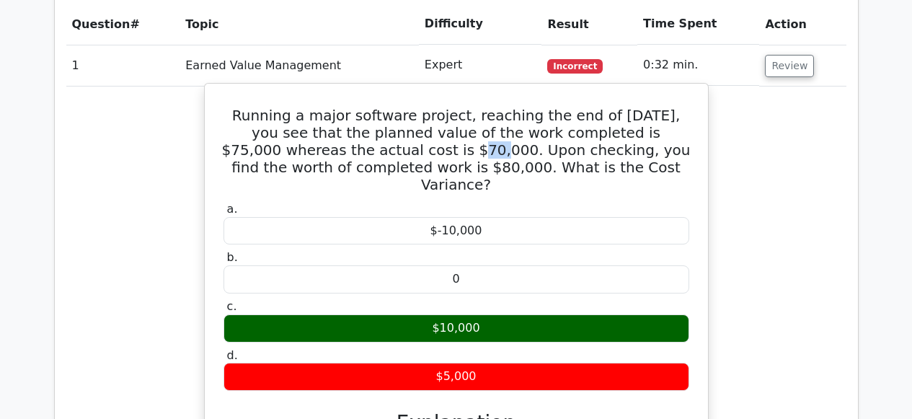
drag, startPoint x: 329, startPoint y: 151, endPoint x: 353, endPoint y: 148, distance: 24.0
click at [353, 147] on h5 "Running a major software project, reaching the end of today, you see that the p…" at bounding box center [456, 150] width 469 height 87
drag, startPoint x: 394, startPoint y: 167, endPoint x: 420, endPoint y: 169, distance: 26.8
click at [420, 169] on h5 "Running a major software project, reaching the end of today, you see that the p…" at bounding box center [456, 150] width 469 height 87
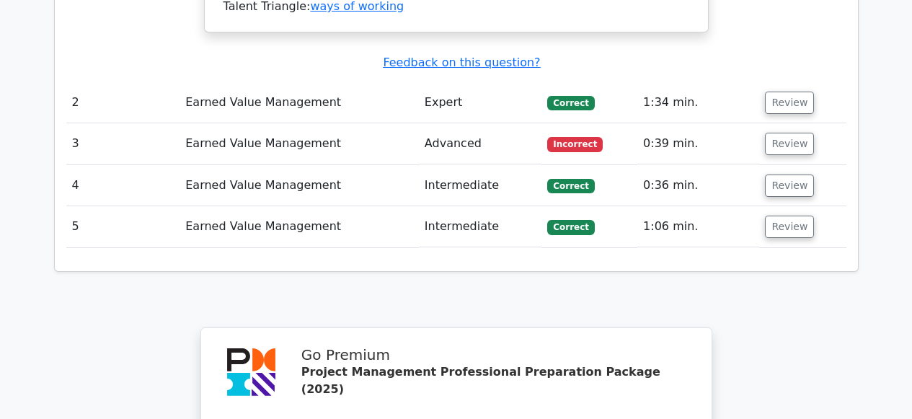
scroll to position [1317, 0]
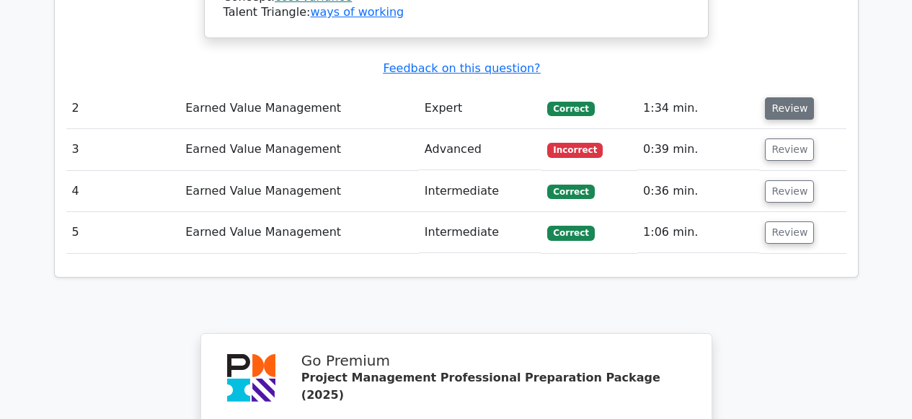
click at [775, 97] on button "Review" at bounding box center [789, 108] width 49 height 22
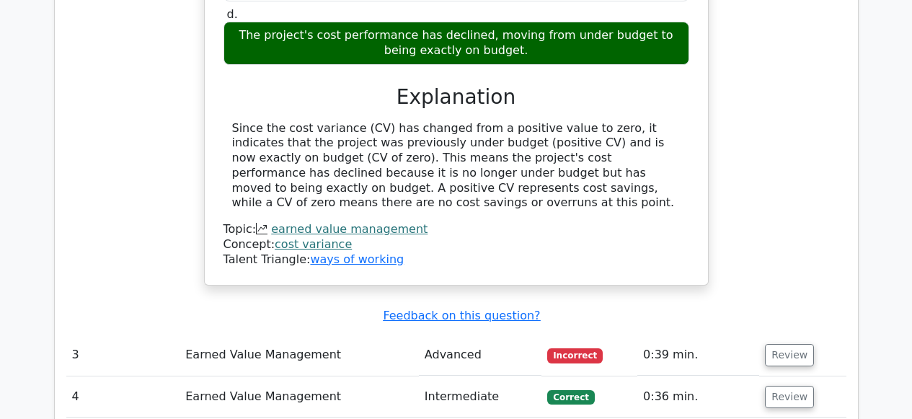
scroll to position [1777, 0]
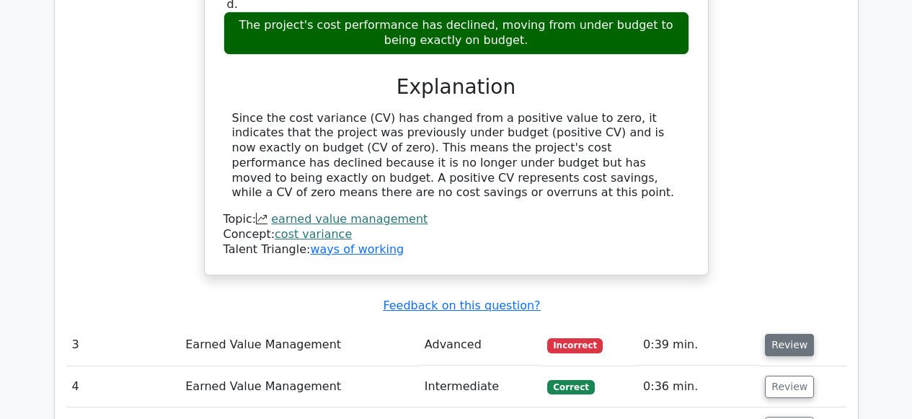
click at [781, 334] on button "Review" at bounding box center [789, 345] width 49 height 22
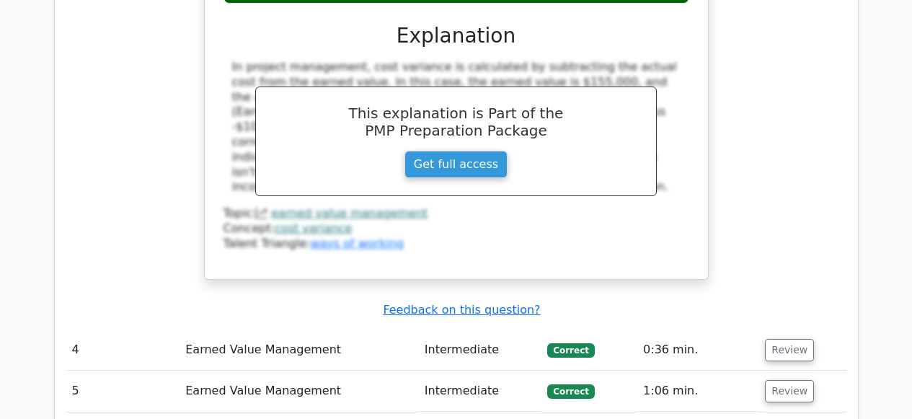
scroll to position [2479, 0]
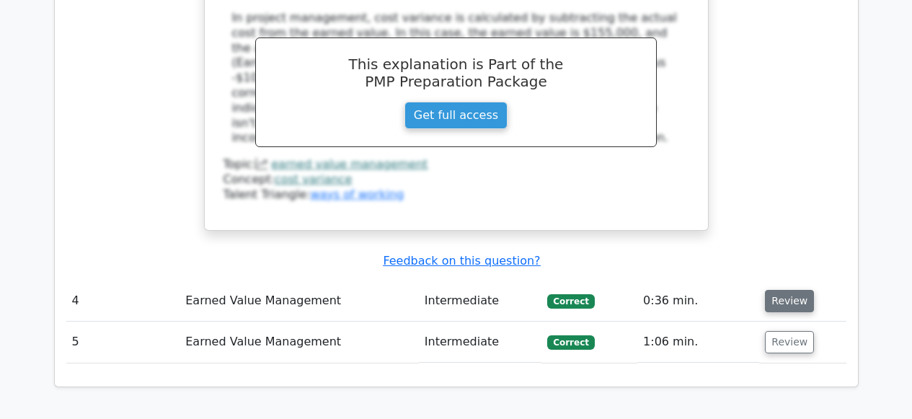
click at [778, 290] on button "Review" at bounding box center [789, 301] width 49 height 22
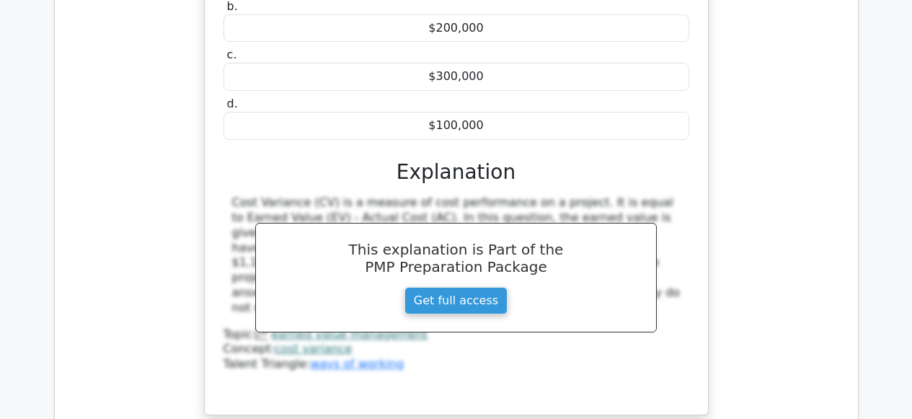
scroll to position [3173, 0]
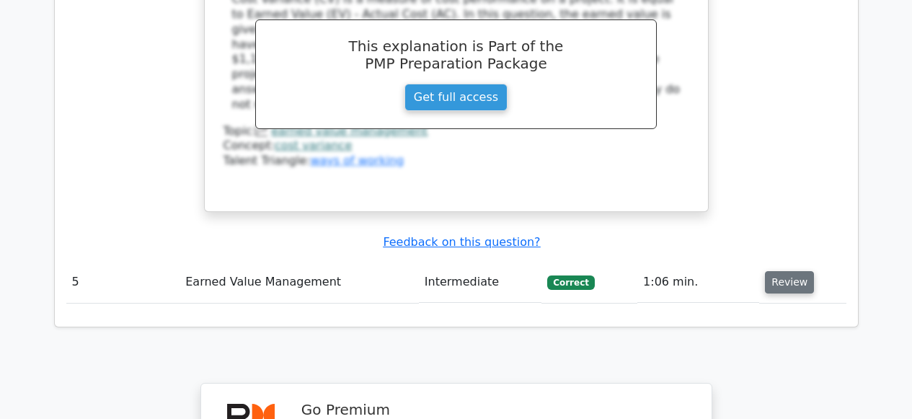
click at [769, 271] on button "Review" at bounding box center [789, 282] width 49 height 22
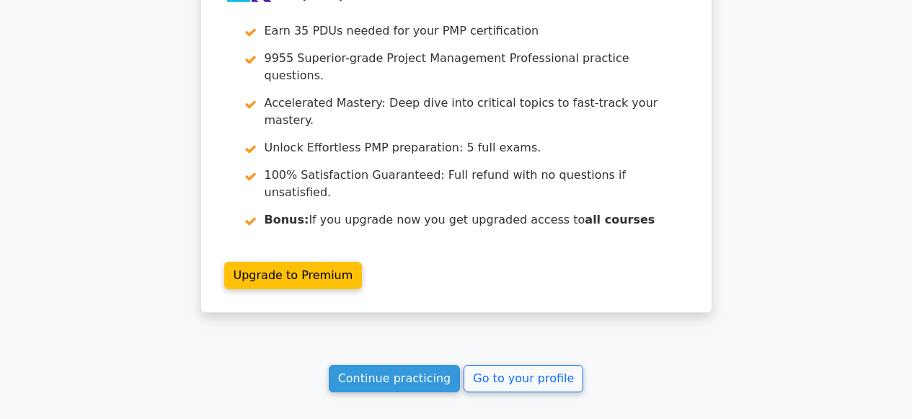
scroll to position [4215, 0]
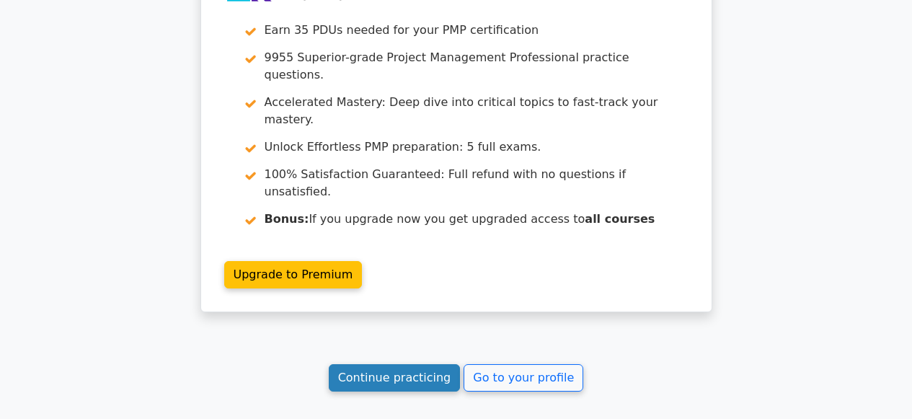
click at [388, 364] on link "Continue practicing" at bounding box center [395, 377] width 132 height 27
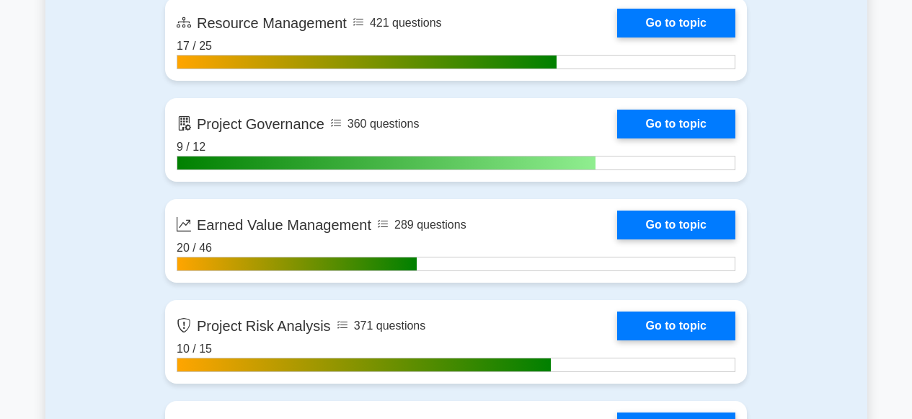
scroll to position [2671, 0]
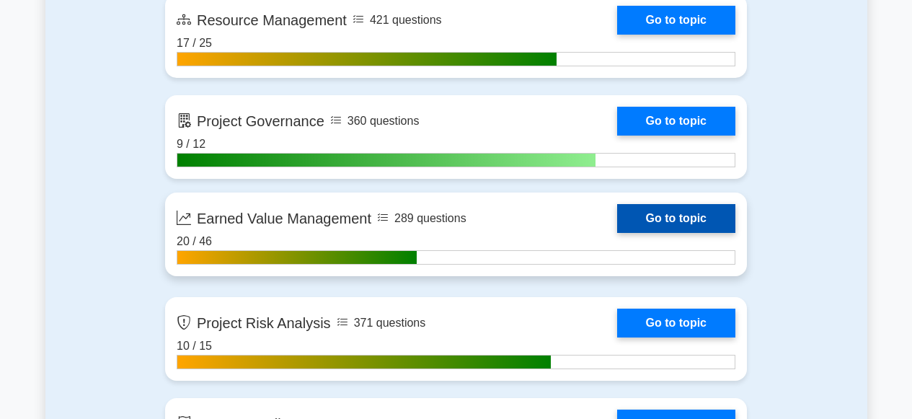
click at [644, 223] on link "Go to topic" at bounding box center [676, 218] width 118 height 29
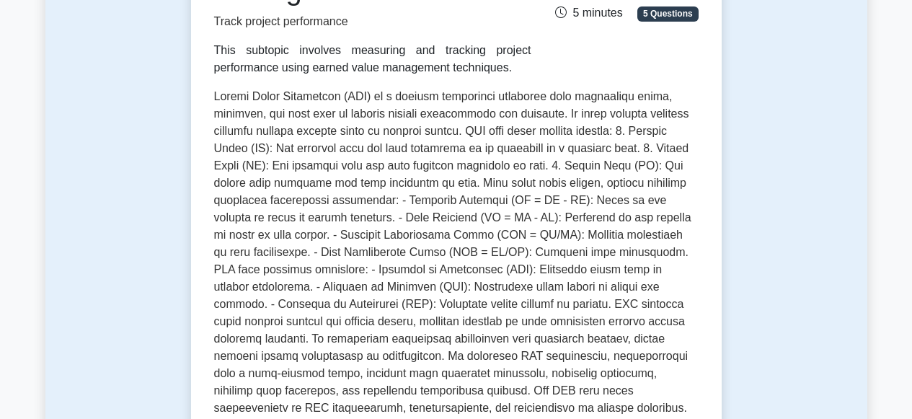
scroll to position [559, 0]
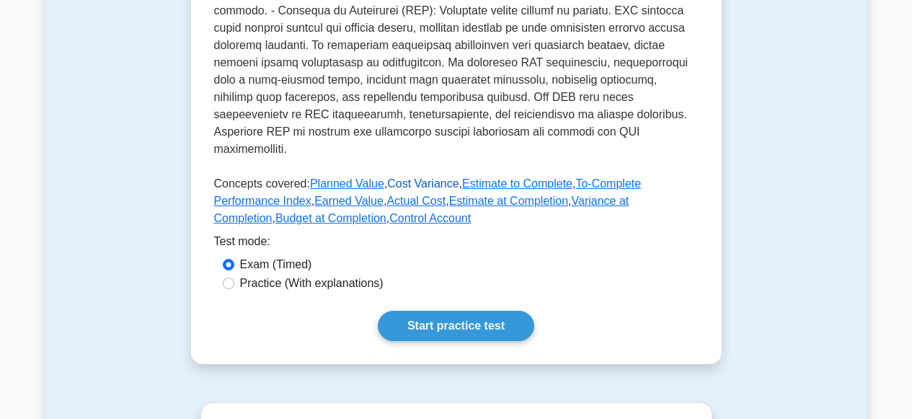
click at [419, 177] on link "Cost Variance" at bounding box center [422, 183] width 71 height 12
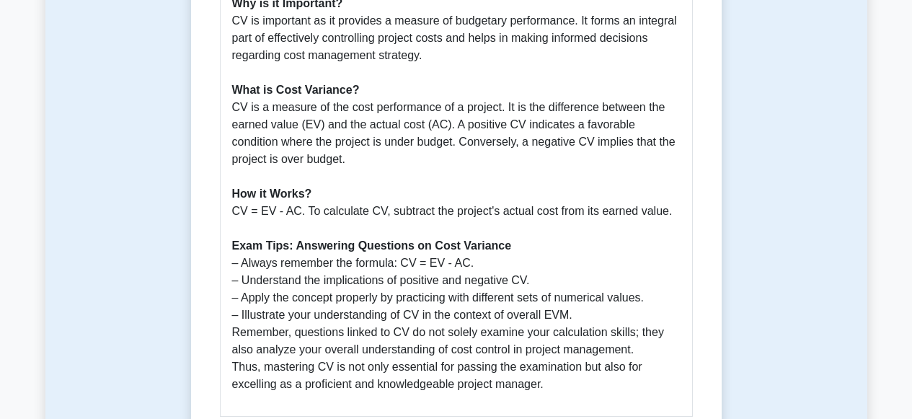
scroll to position [717, 0]
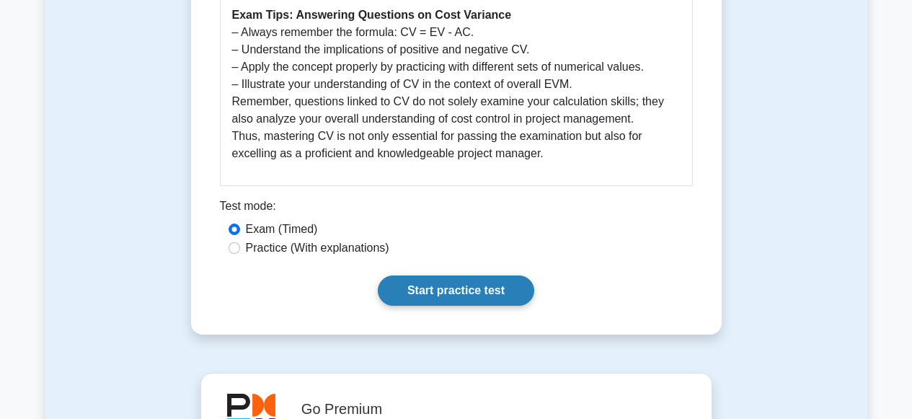
click at [439, 287] on link "Start practice test" at bounding box center [456, 290] width 156 height 30
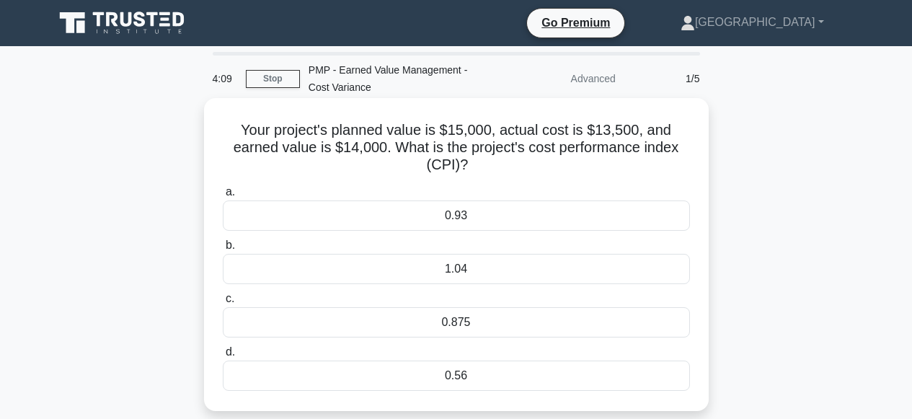
click at [407, 213] on div "0.93" at bounding box center [456, 215] width 467 height 30
click at [223, 197] on input "a. 0.93" at bounding box center [223, 191] width 0 height 9
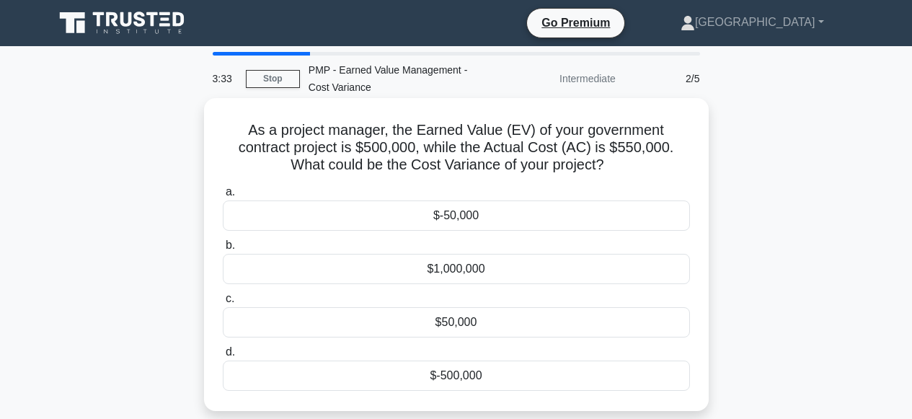
click at [464, 216] on div "$-50,000" at bounding box center [456, 215] width 467 height 30
click at [223, 197] on input "a. $-50,000" at bounding box center [223, 191] width 0 height 9
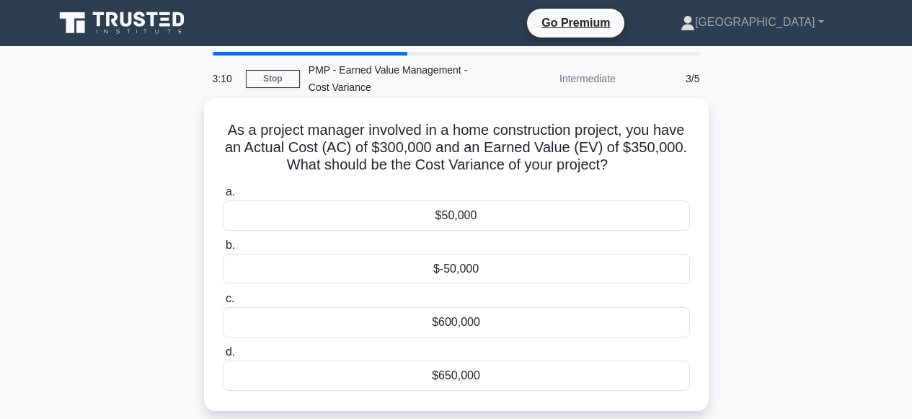
click at [444, 217] on div "$50,000" at bounding box center [456, 215] width 467 height 30
click at [223, 197] on input "a. $50,000" at bounding box center [223, 191] width 0 height 9
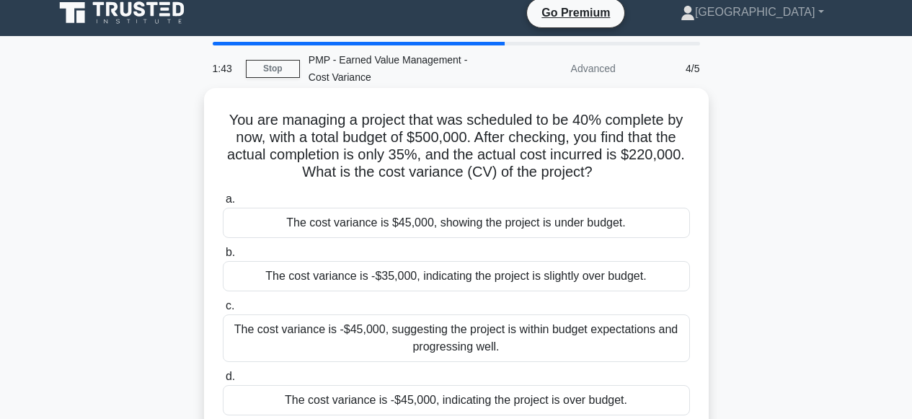
scroll to position [52, 0]
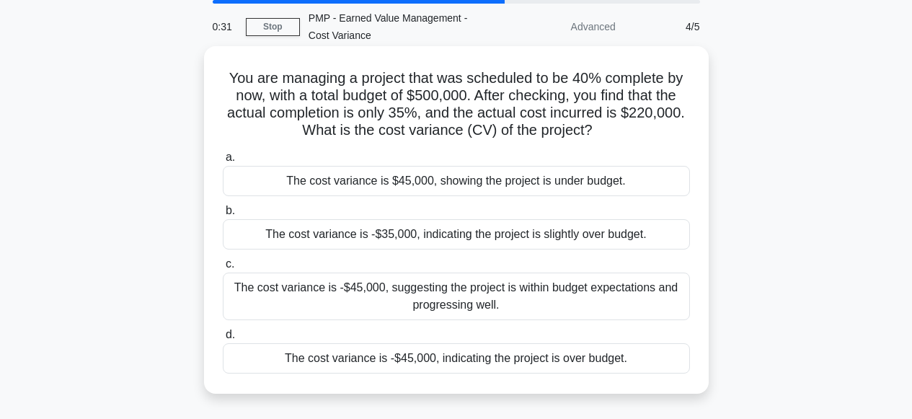
click at [419, 233] on div "The cost variance is -$35,000, indicating the project is slightly over budget." at bounding box center [456, 234] width 467 height 30
click at [223, 216] on input "b. The cost variance is -$35,000, indicating the project is slightly over budge…" at bounding box center [223, 210] width 0 height 9
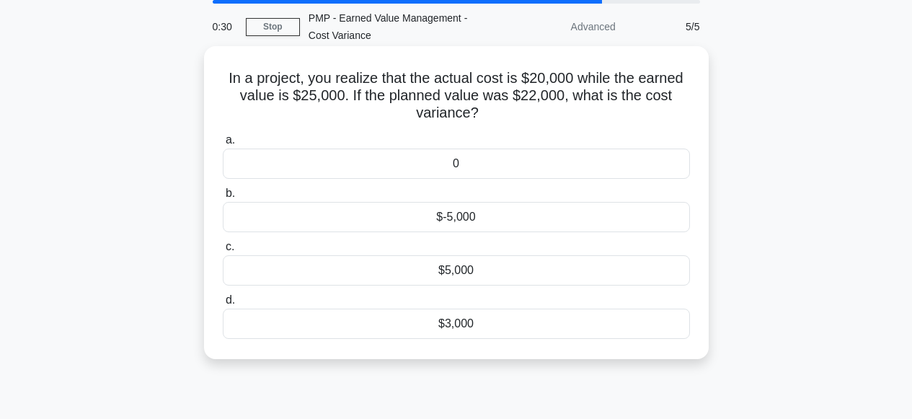
scroll to position [0, 0]
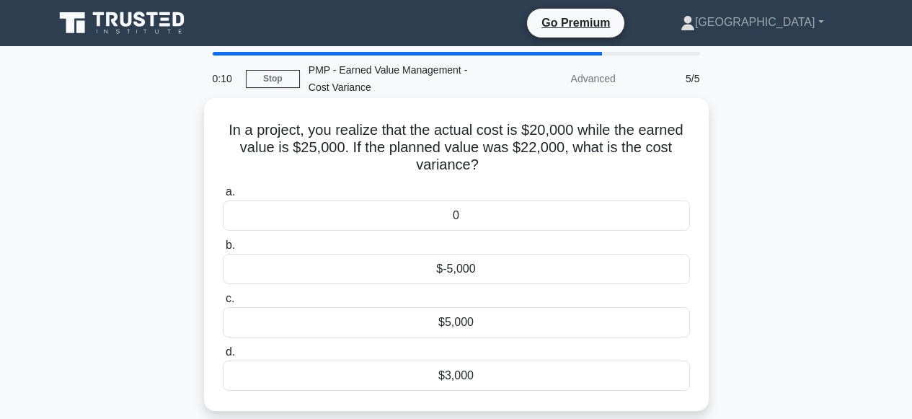
click at [459, 322] on div "$5,000" at bounding box center [456, 322] width 467 height 30
click at [223, 304] on input "c. $5,000" at bounding box center [223, 298] width 0 height 9
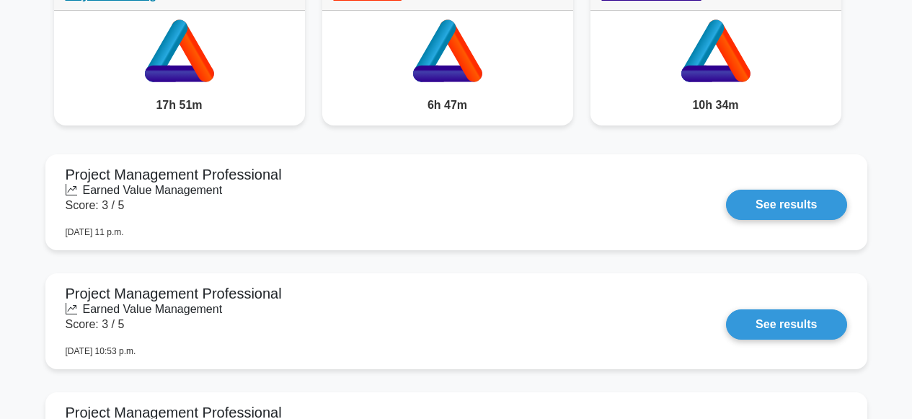
scroll to position [1210, 0]
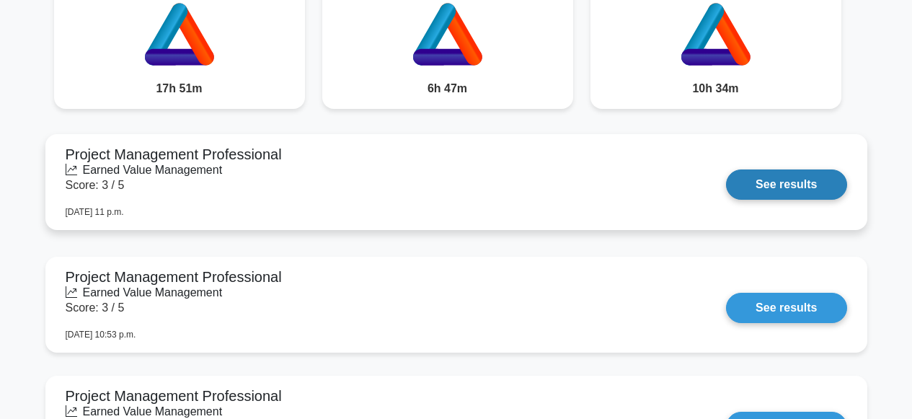
click at [768, 181] on link "See results" at bounding box center [786, 184] width 120 height 30
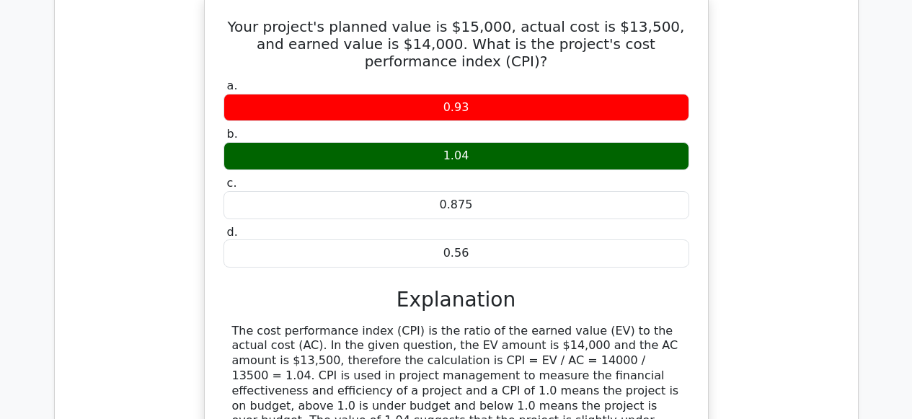
scroll to position [771, 0]
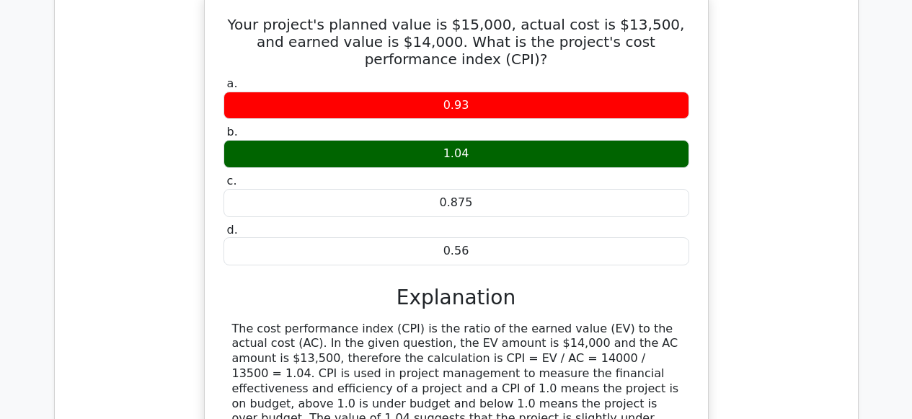
click at [452, 154] on div "1.04" at bounding box center [456, 154] width 466 height 28
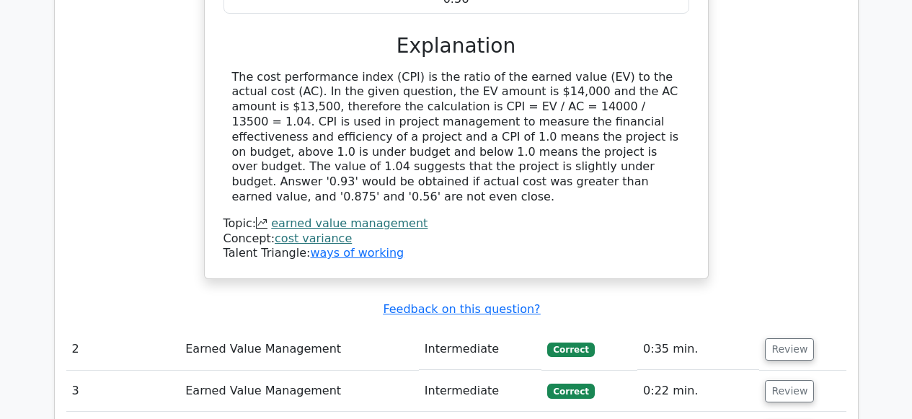
scroll to position [1084, 0]
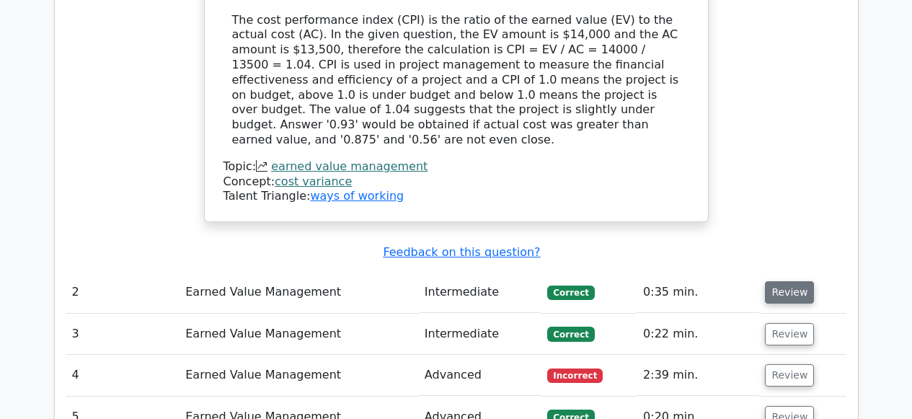
click at [768, 281] on button "Review" at bounding box center [789, 292] width 49 height 22
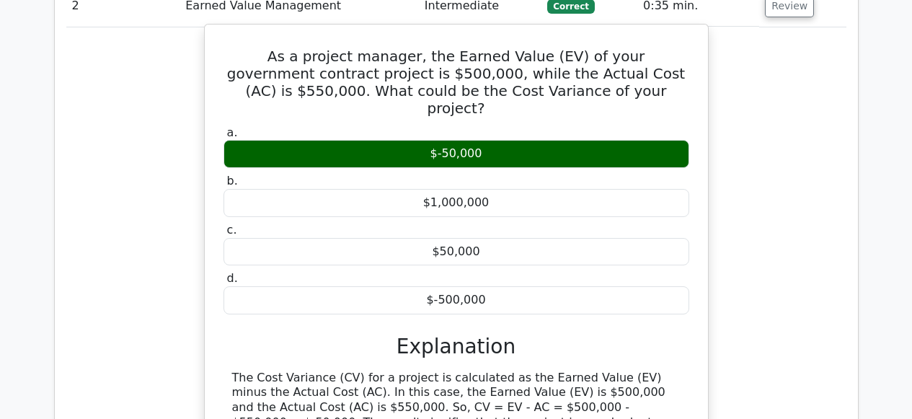
scroll to position [1756, 0]
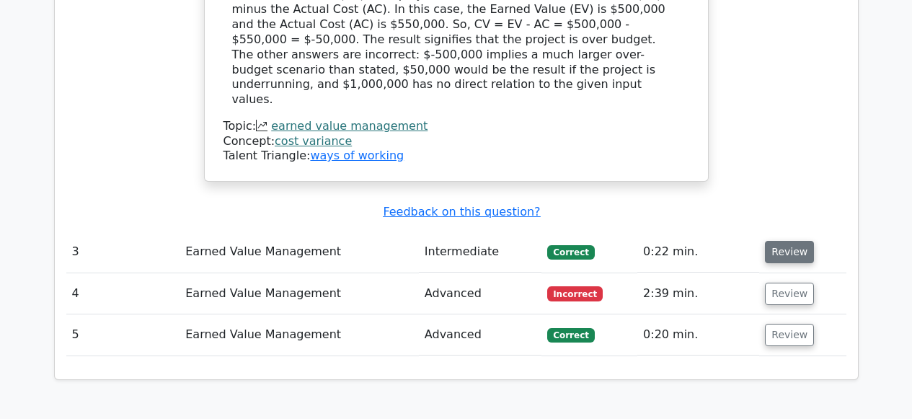
click at [793, 241] on button "Review" at bounding box center [789, 252] width 49 height 22
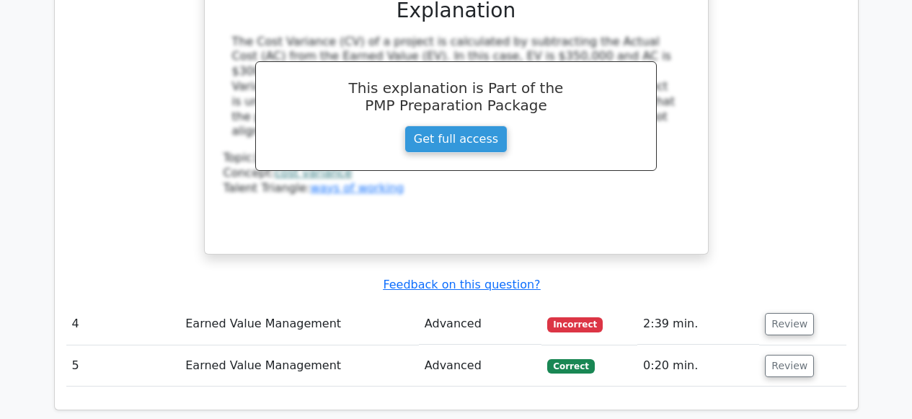
scroll to position [2347, 0]
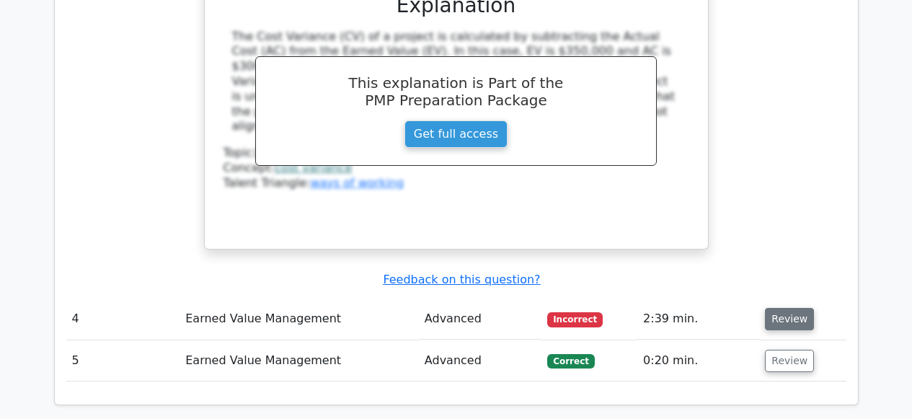
click at [777, 308] on button "Review" at bounding box center [789, 319] width 49 height 22
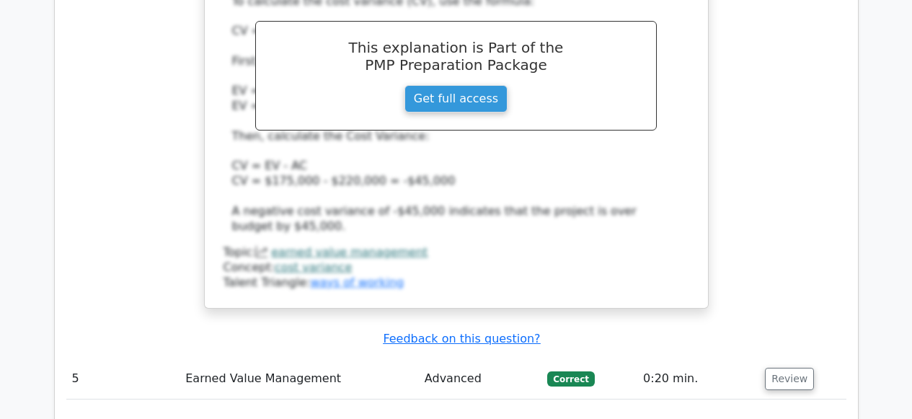
scroll to position [3071, 0]
click at [786, 368] on button "Review" at bounding box center [789, 379] width 49 height 22
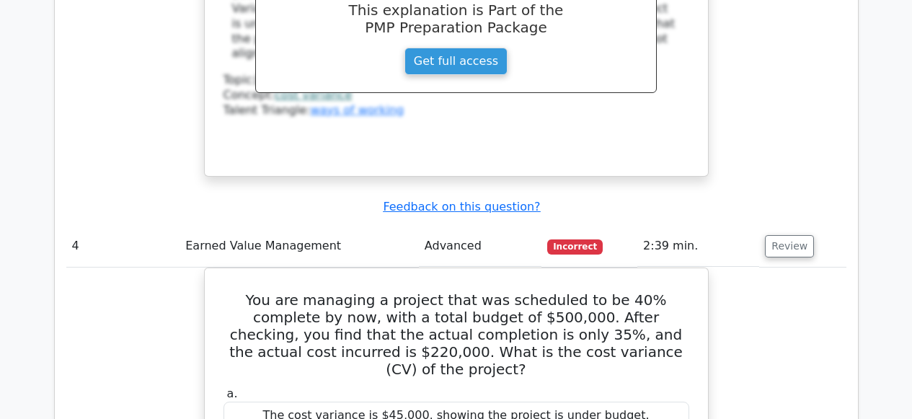
scroll to position [2419, 0]
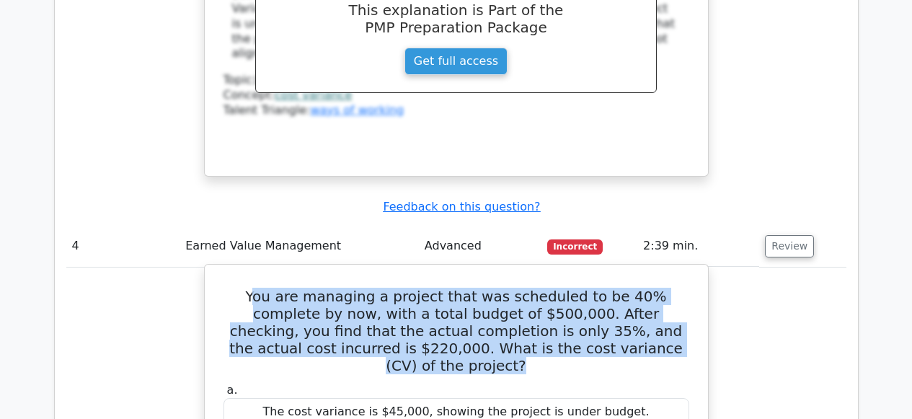
drag, startPoint x: 233, startPoint y: 229, endPoint x: 584, endPoint y: 293, distance: 356.9
copy h5 "ou are managing a project that was scheduled to be 40% complete by now, with a …"
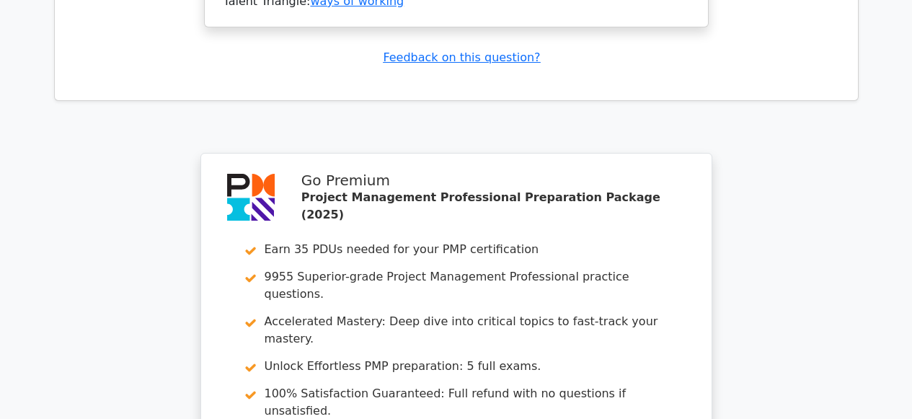
scroll to position [4245, 0]
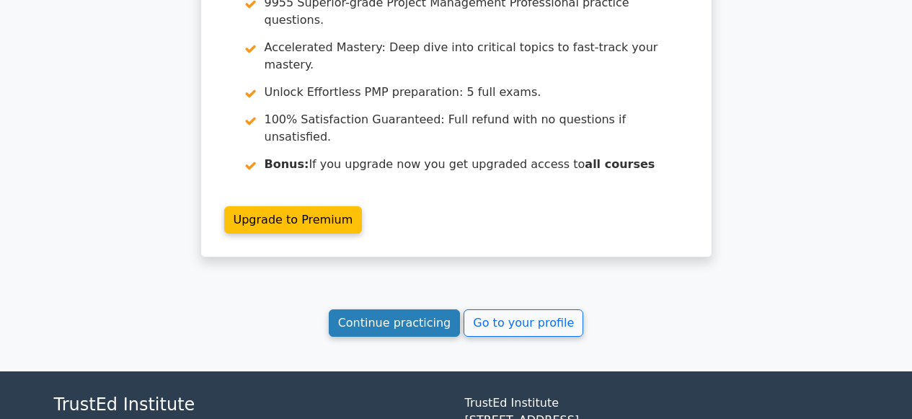
click at [393, 309] on link "Continue practicing" at bounding box center [395, 322] width 132 height 27
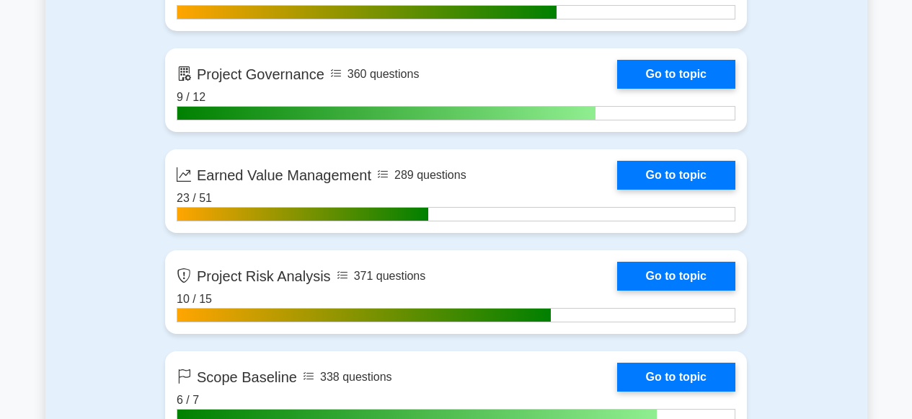
scroll to position [2724, 0]
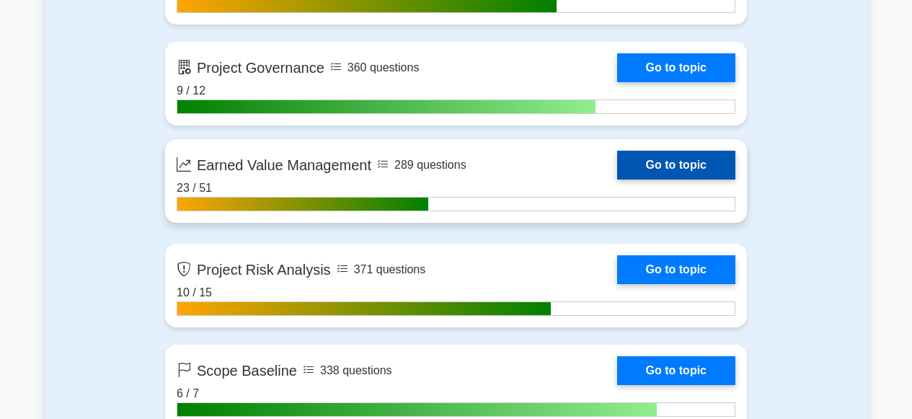
click at [645, 163] on link "Go to topic" at bounding box center [676, 165] width 118 height 29
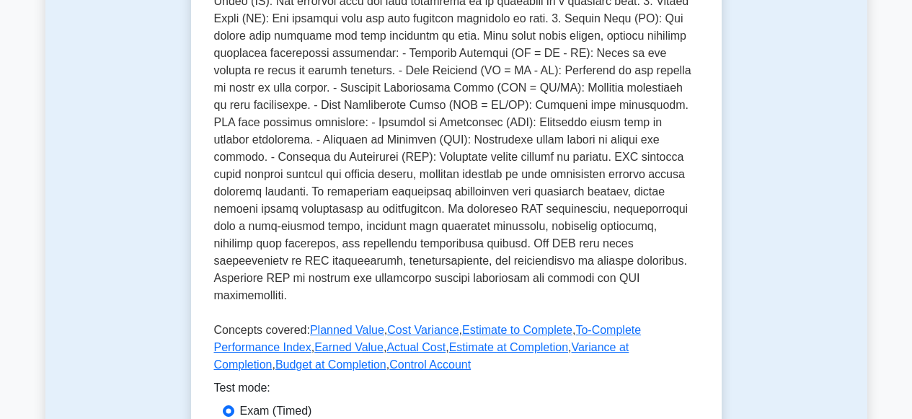
scroll to position [577, 0]
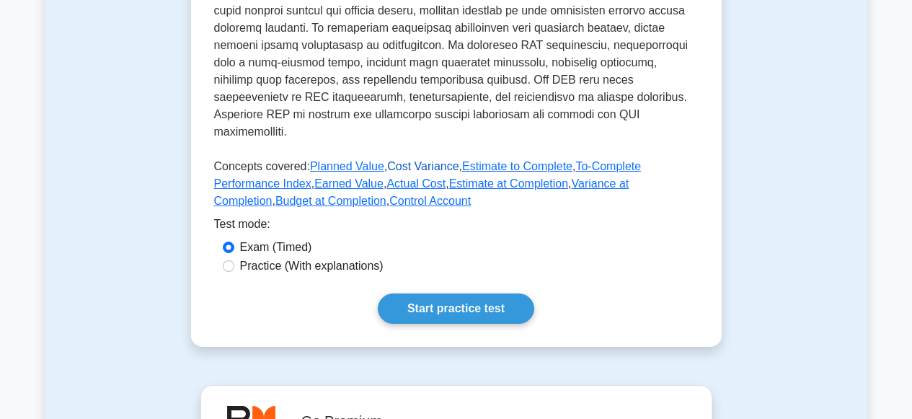
click at [433, 160] on link "Cost Variance" at bounding box center [422, 166] width 71 height 12
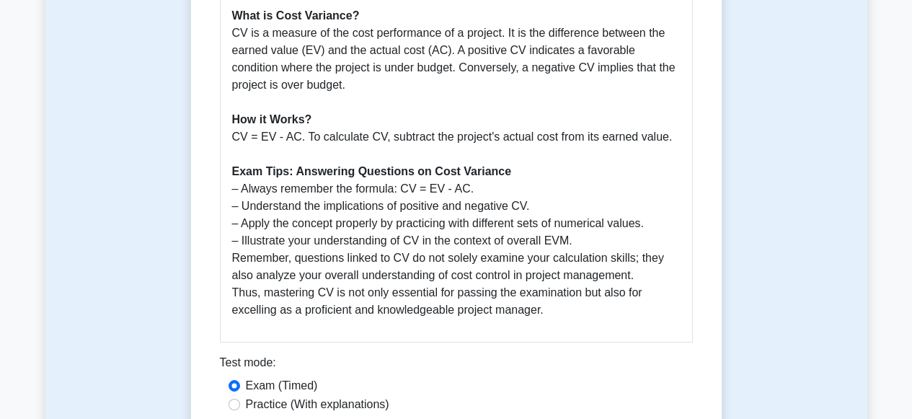
scroll to position [737, 0]
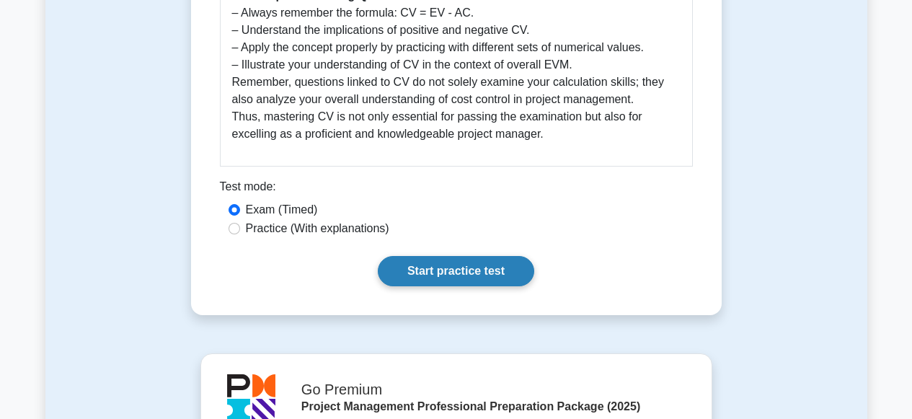
click at [425, 266] on link "Start practice test" at bounding box center [456, 271] width 156 height 30
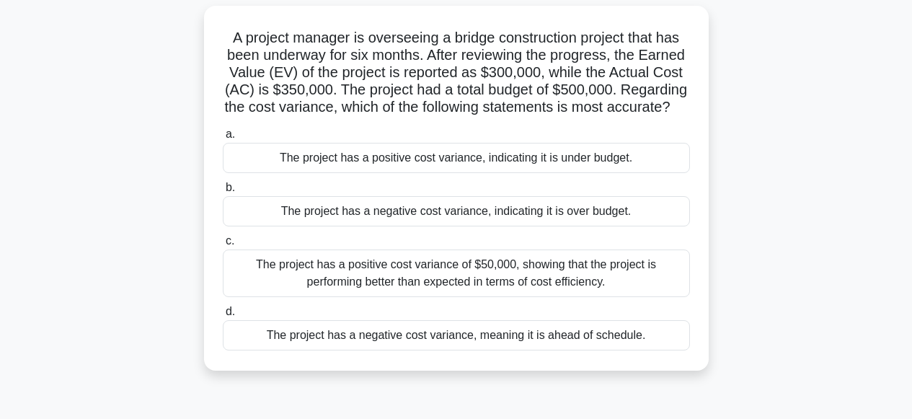
scroll to position [97, 0]
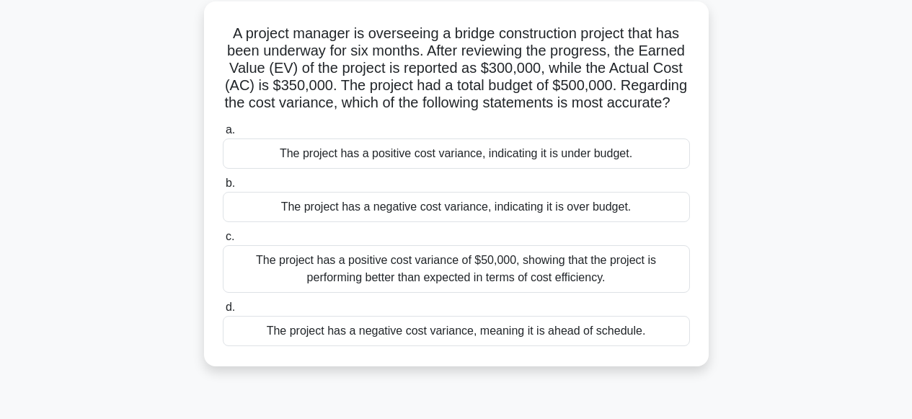
click at [492, 203] on div "The project has a negative cost variance, indicating it is over budget." at bounding box center [456, 207] width 467 height 30
click at [223, 188] on input "b. The project has a negative cost variance, indicating it is over budget." at bounding box center [223, 183] width 0 height 9
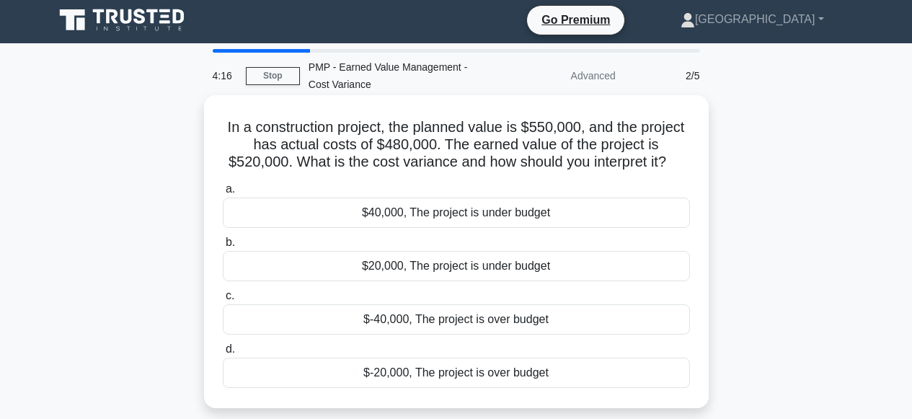
scroll to position [0, 0]
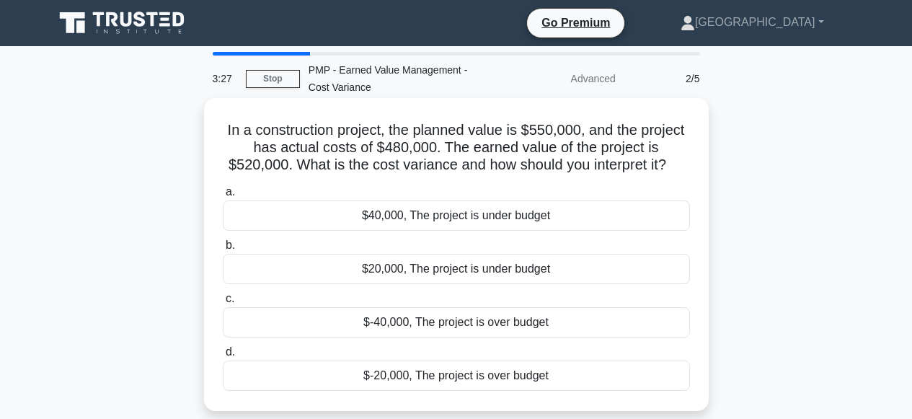
click at [353, 216] on div "$40,000, The project is under budget" at bounding box center [456, 215] width 467 height 30
click at [223, 197] on input "a. $40,000, The project is under budget" at bounding box center [223, 191] width 0 height 9
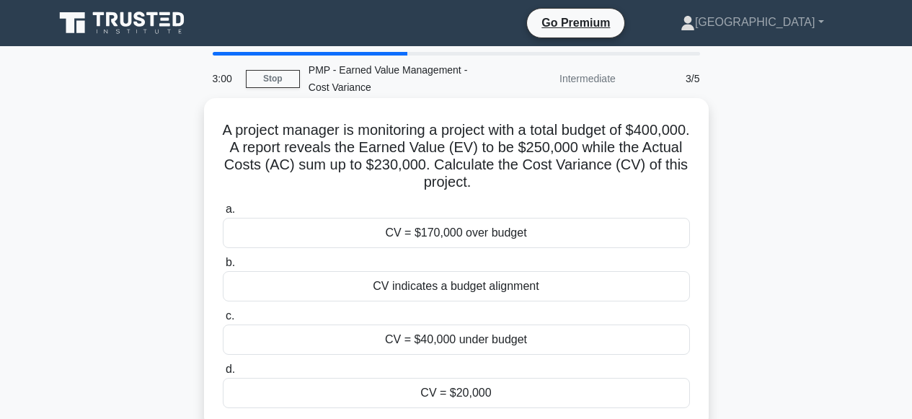
click at [427, 392] on div "CV = $20,000" at bounding box center [456, 393] width 467 height 30
click at [223, 374] on input "d. CV = $20,000" at bounding box center [223, 369] width 0 height 9
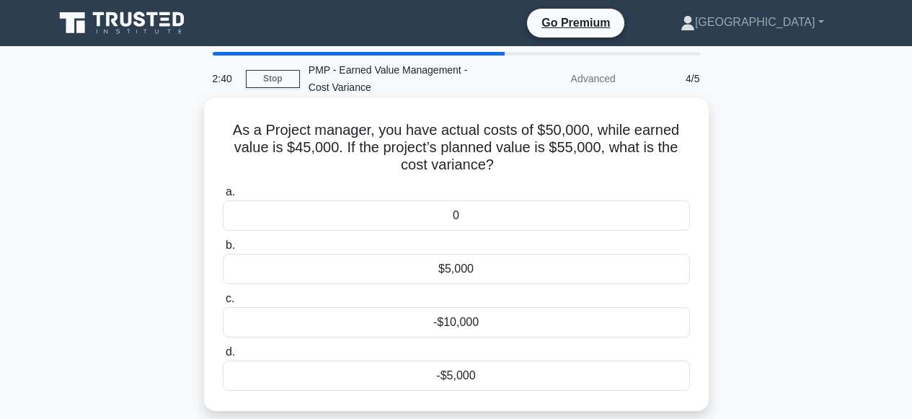
click at [446, 378] on div "-$5,000" at bounding box center [456, 375] width 467 height 30
click at [223, 357] on input "d. -$5,000" at bounding box center [223, 351] width 0 height 9
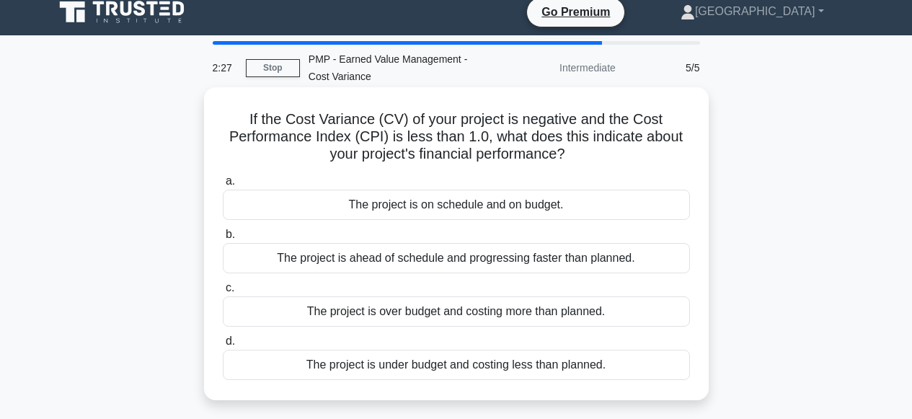
scroll to position [19, 0]
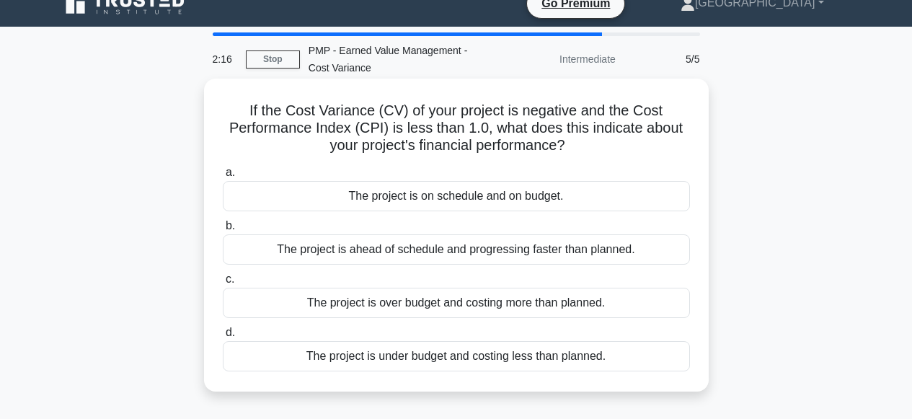
click at [417, 301] on div "The project is over budget and costing more than planned." at bounding box center [456, 303] width 467 height 30
click at [223, 284] on input "c. The project is over budget and costing more than planned." at bounding box center [223, 279] width 0 height 9
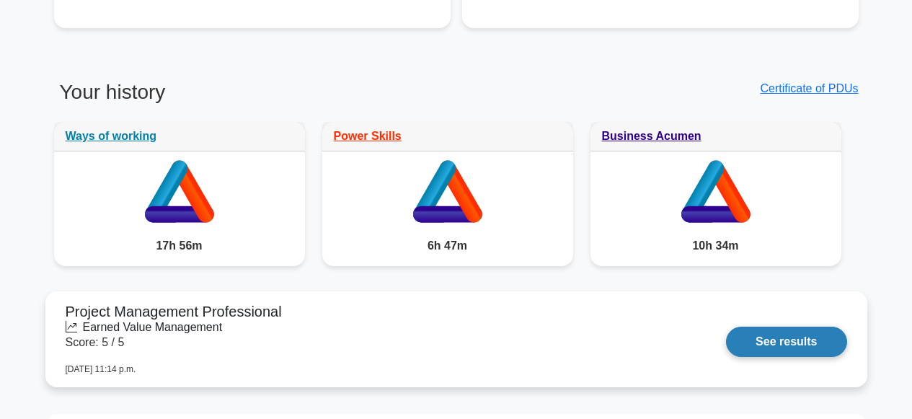
scroll to position [1080, 0]
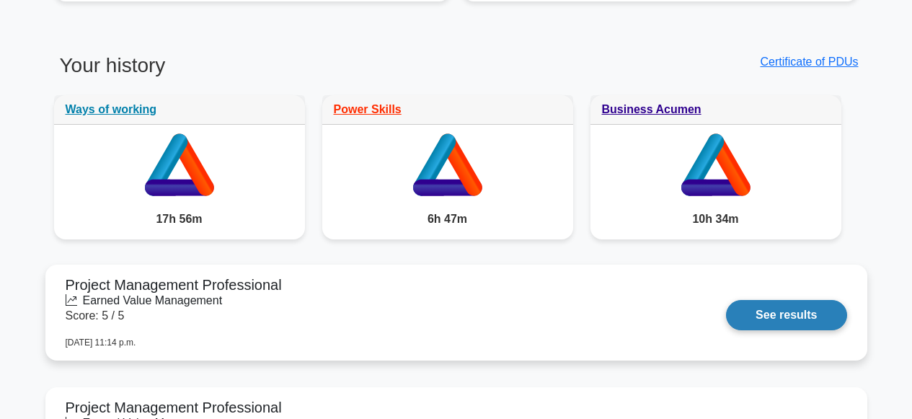
click at [779, 322] on link "See results" at bounding box center [786, 315] width 120 height 30
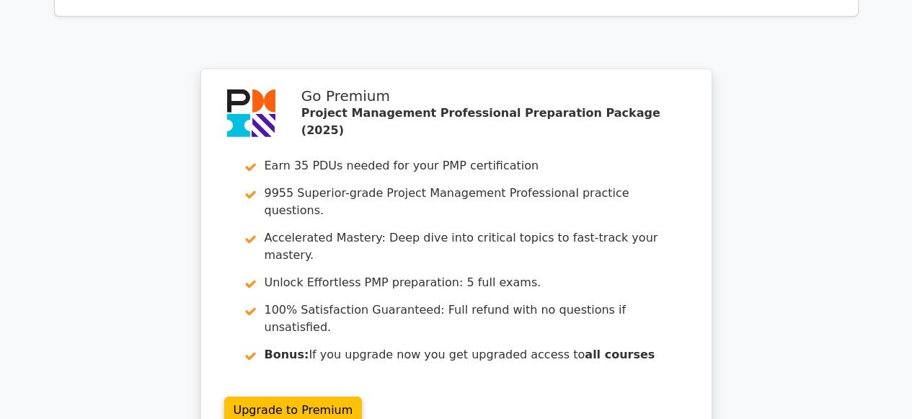
scroll to position [1781, 0]
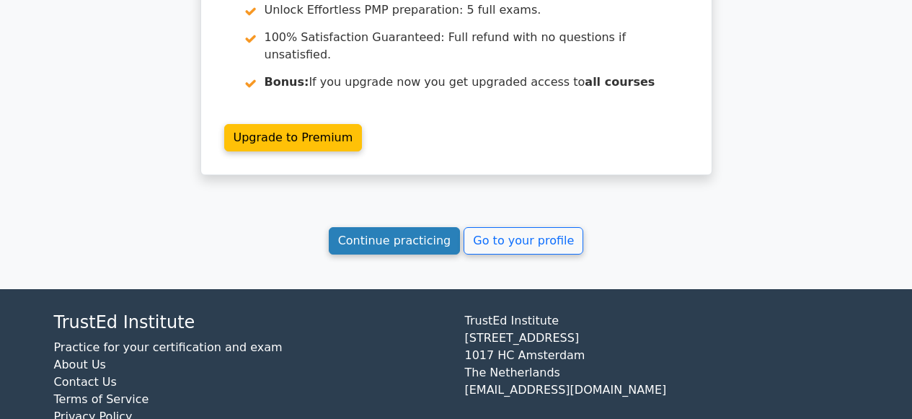
click at [355, 227] on link "Continue practicing" at bounding box center [395, 240] width 132 height 27
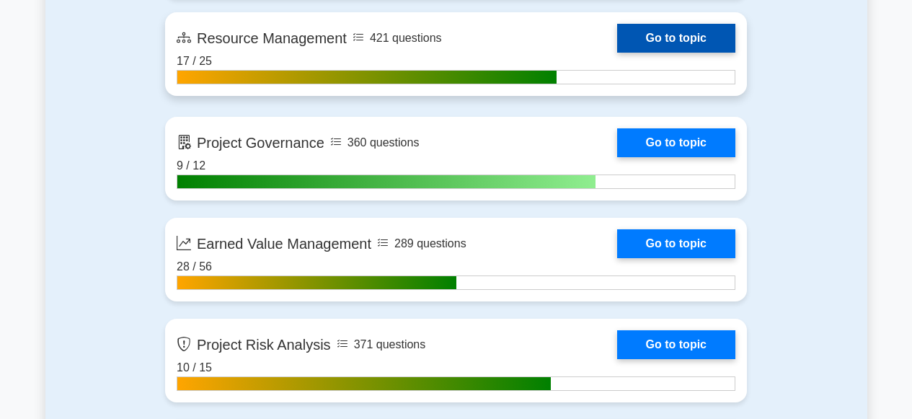
scroll to position [2652, 0]
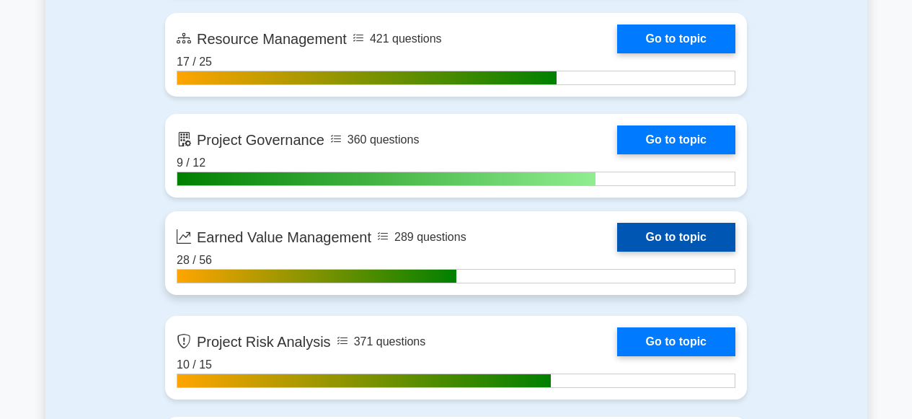
click at [662, 234] on link "Go to topic" at bounding box center [676, 237] width 118 height 29
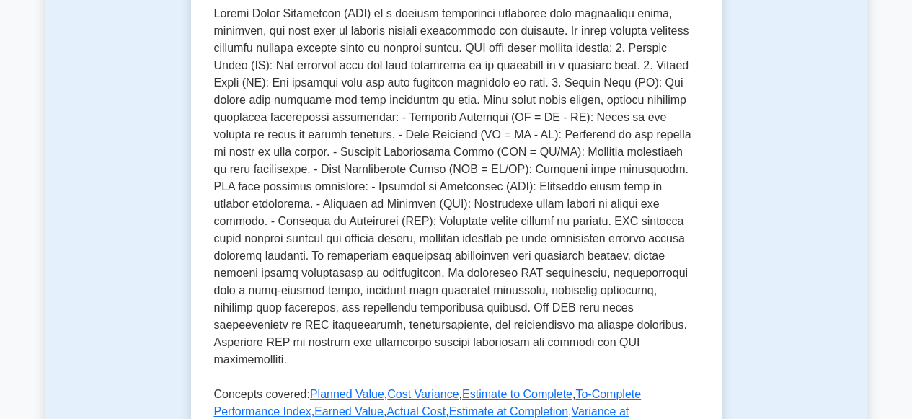
scroll to position [518, 0]
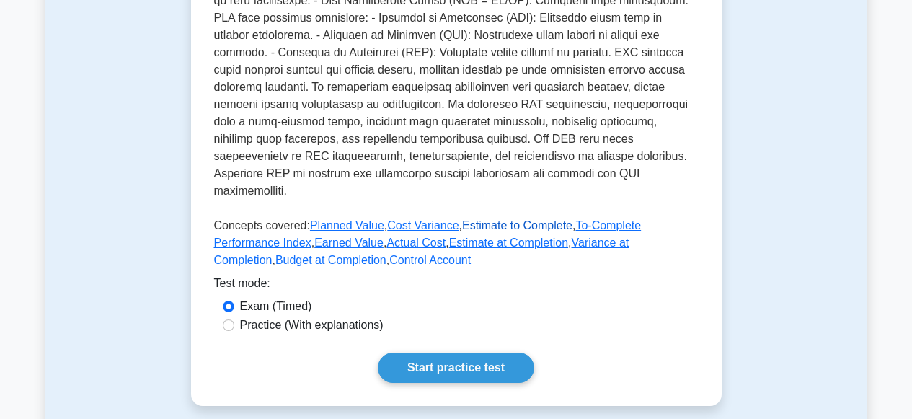
click at [510, 219] on link "Estimate to Complete" at bounding box center [517, 225] width 110 height 12
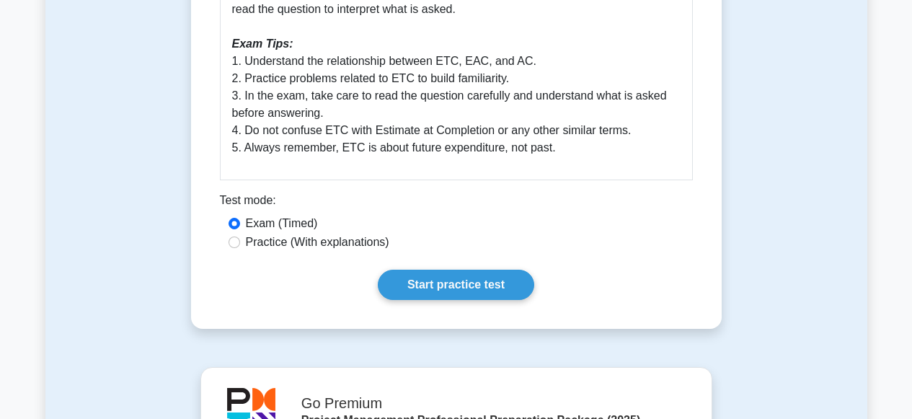
scroll to position [763, 0]
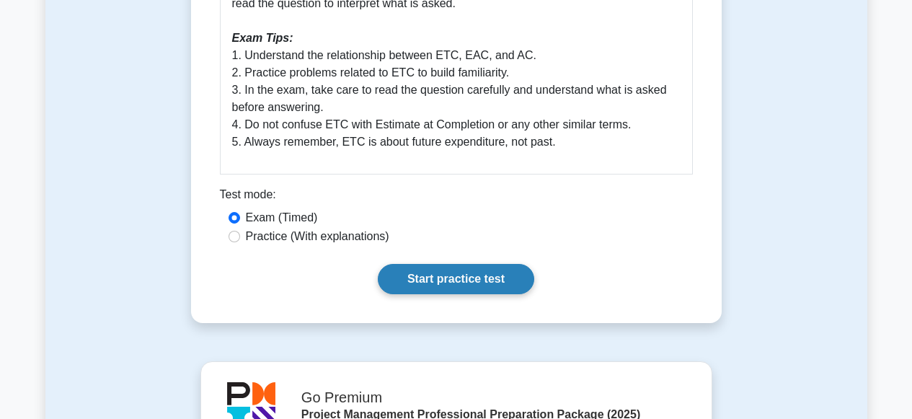
click at [445, 294] on link "Start practice test" at bounding box center [456, 279] width 156 height 30
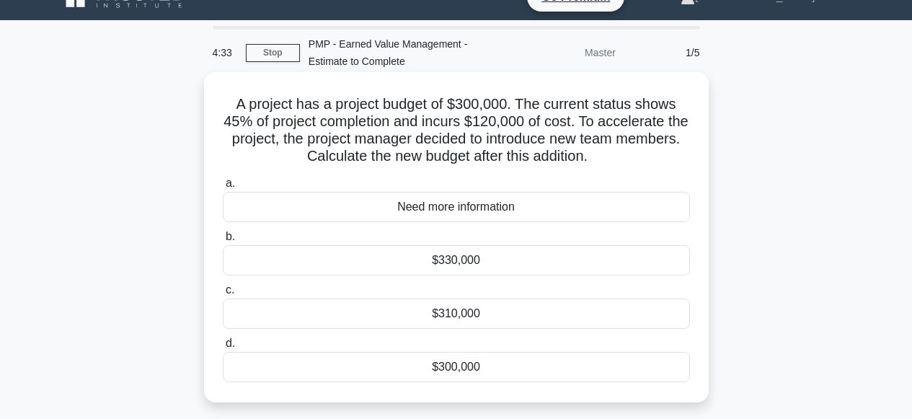
scroll to position [27, 0]
click at [420, 207] on div "Need more information" at bounding box center [456, 206] width 467 height 30
click at [223, 187] on input "a. Need more information" at bounding box center [223, 182] width 0 height 9
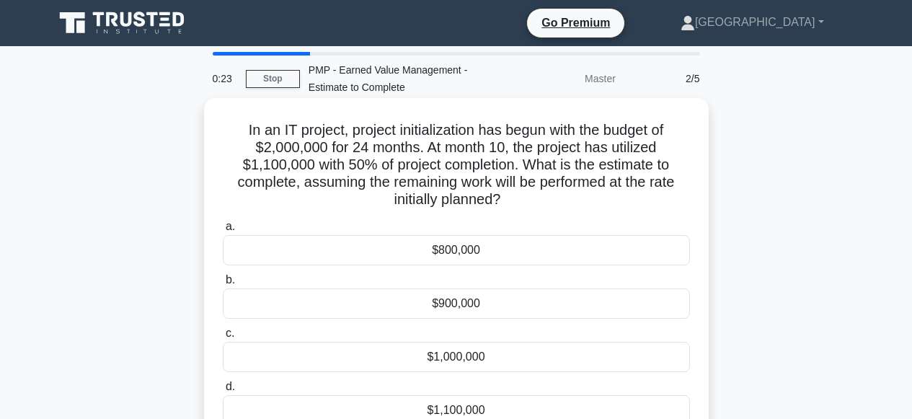
scroll to position [3, 0]
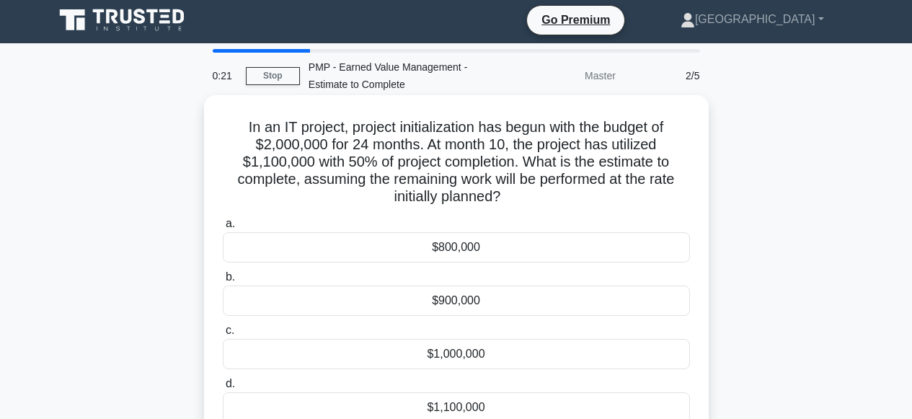
click at [460, 252] on div "$800,000" at bounding box center [456, 247] width 467 height 30
click at [223, 229] on input "a. $800,000" at bounding box center [223, 223] width 0 height 9
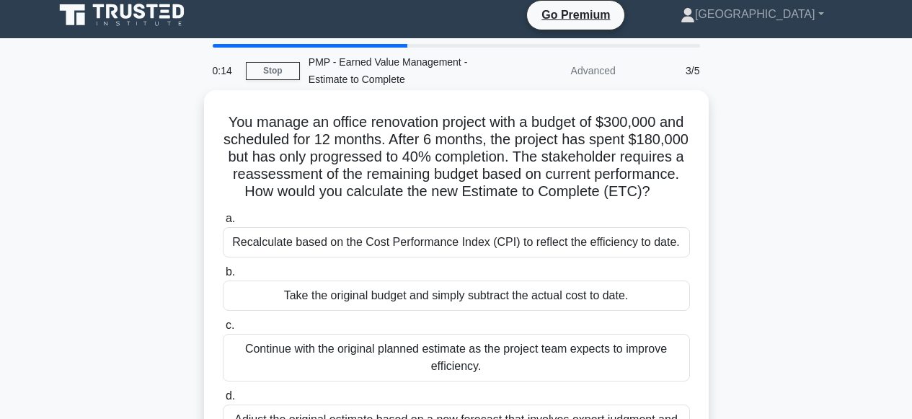
scroll to position [17, 0]
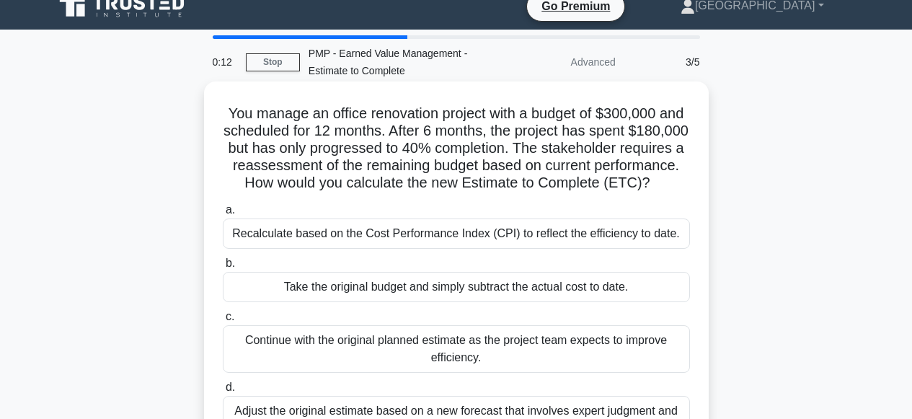
click at [394, 285] on div "Take the original budget and simply subtract the actual cost to date." at bounding box center [456, 287] width 467 height 30
click at [223, 268] on input "b. Take the original budget and simply subtract the actual cost to date." at bounding box center [223, 263] width 0 height 9
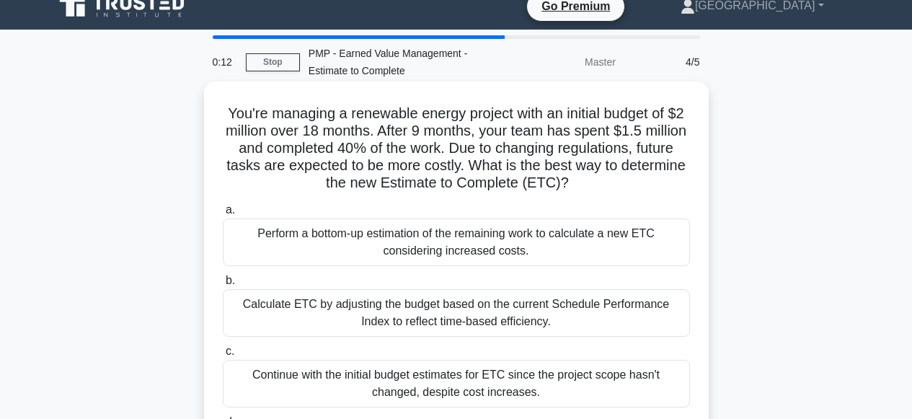
scroll to position [0, 0]
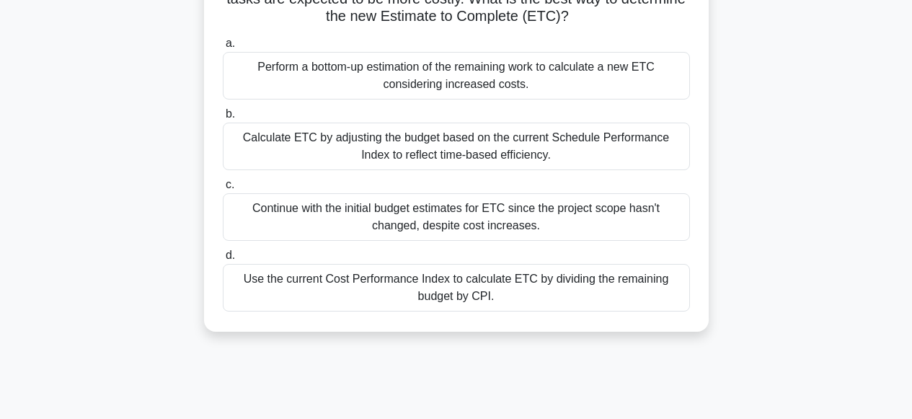
click at [419, 181] on label "c. Continue with the initial budget estimates for ETC since the project scope h…" at bounding box center [456, 208] width 467 height 65
click at [223, 181] on input "c. Continue with the initial budget estimates for ETC since the project scope h…" at bounding box center [223, 184] width 0 height 9
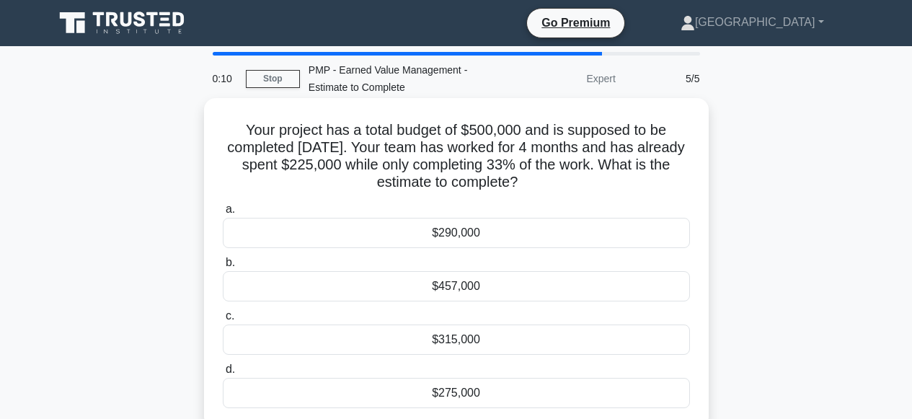
click at [435, 231] on div "$290,000" at bounding box center [456, 233] width 467 height 30
click at [223, 214] on input "a. $290,000" at bounding box center [223, 209] width 0 height 9
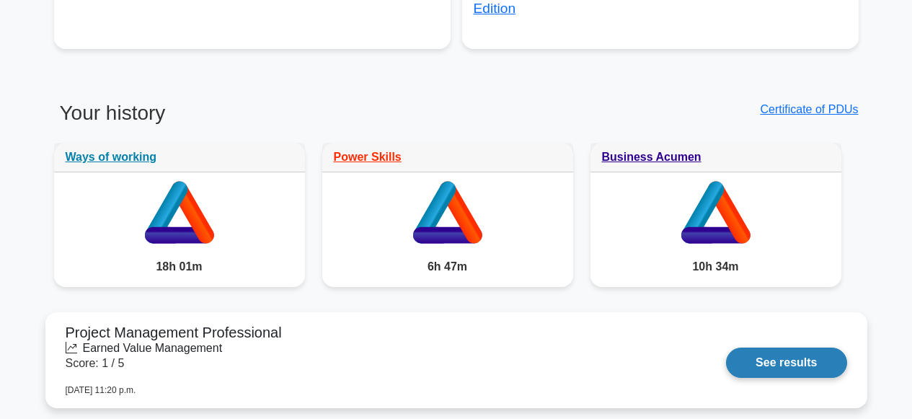
scroll to position [1117, 0]
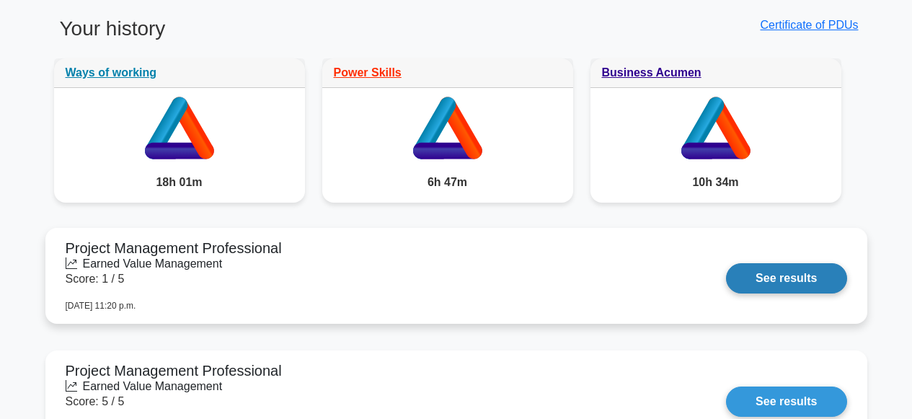
click at [771, 284] on link "See results" at bounding box center [786, 278] width 120 height 30
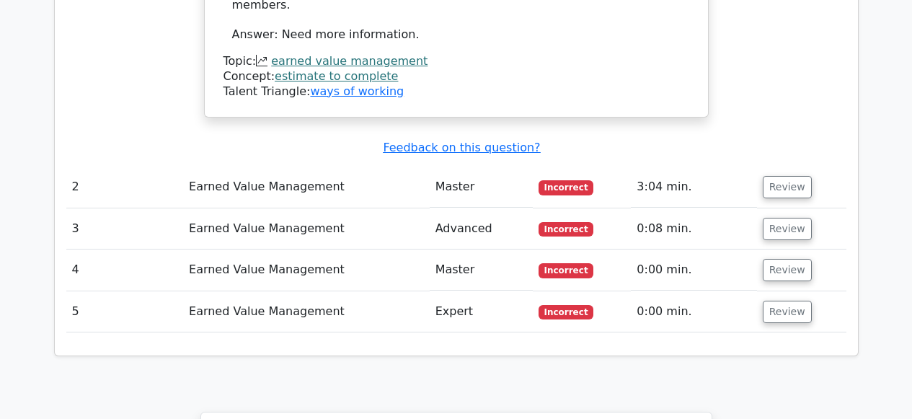
scroll to position [1422, 0]
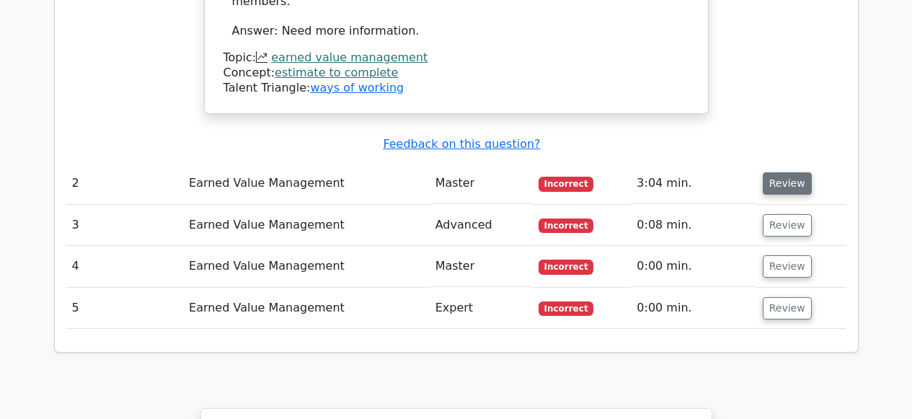
click at [797, 172] on button "Review" at bounding box center [787, 183] width 49 height 22
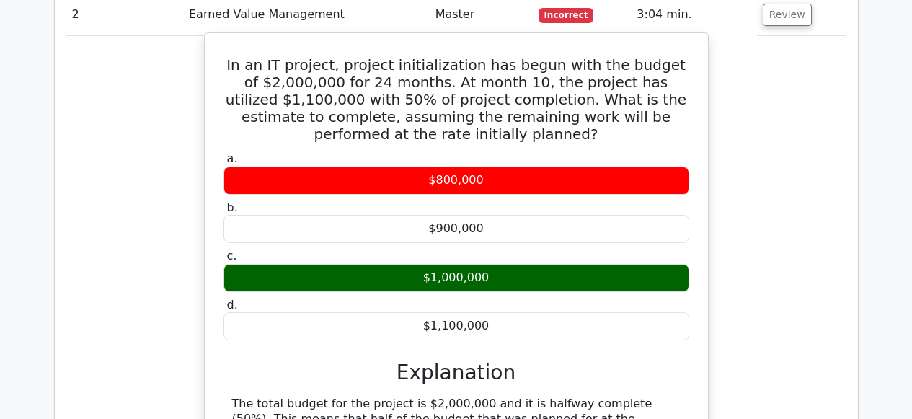
scroll to position [1564, 0]
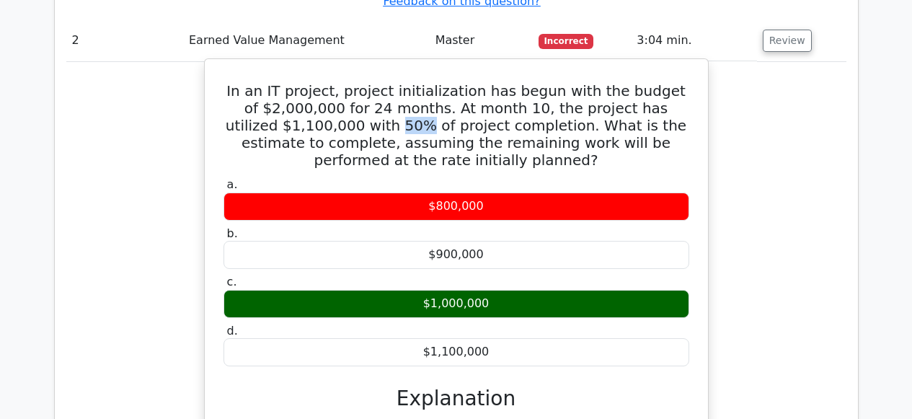
drag, startPoint x: 376, startPoint y: 79, endPoint x: 293, endPoint y: 57, distance: 85.7
click at [350, 82] on h5 "In an IT project, project initialization has begun with the budget of $2,000,00…" at bounding box center [456, 125] width 469 height 87
drag, startPoint x: 256, startPoint y: 58, endPoint x: 368, endPoint y: 68, distance: 112.9
click at [368, 82] on h5 "In an IT project, project initialization has begun with the budget of $2,000,00…" at bounding box center [456, 125] width 469 height 87
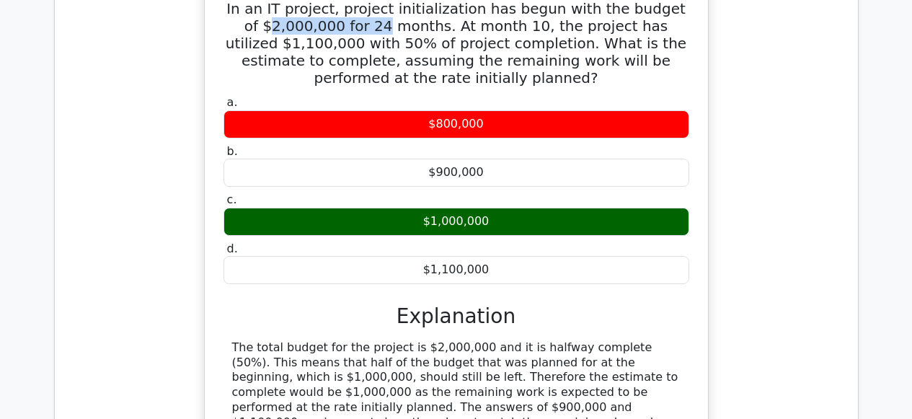
scroll to position [1982, 0]
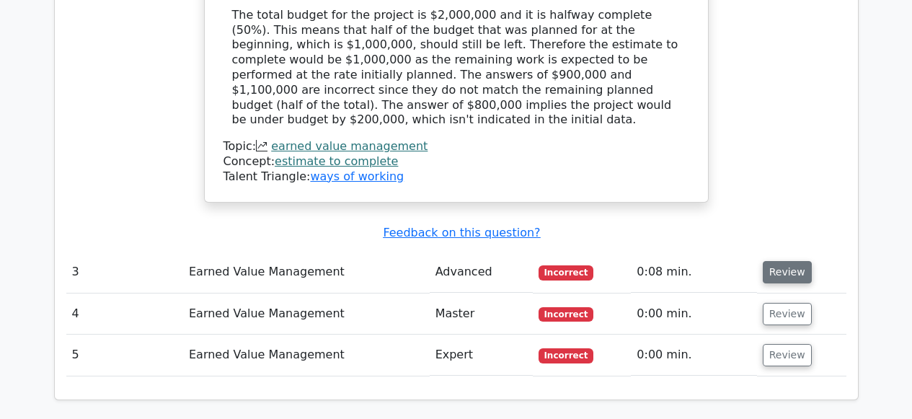
click at [774, 261] on button "Review" at bounding box center [787, 272] width 49 height 22
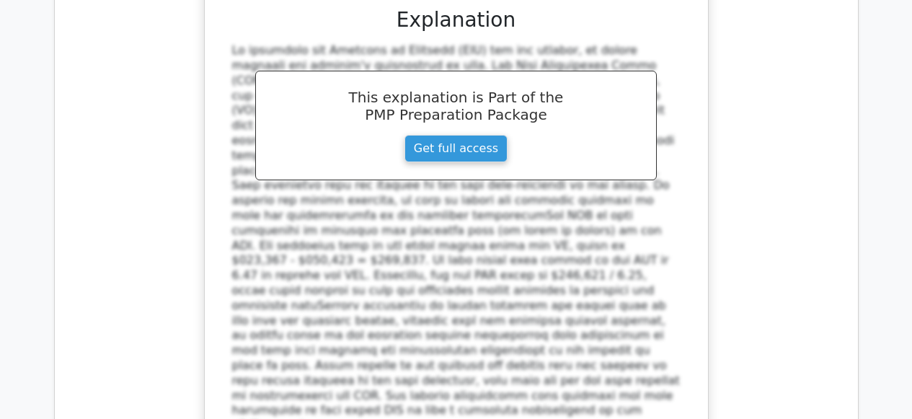
scroll to position [2804, 0]
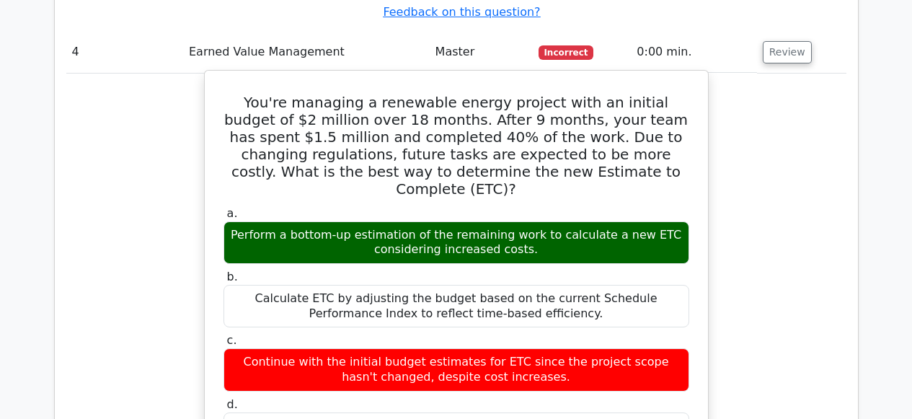
scroll to position [3184, 0]
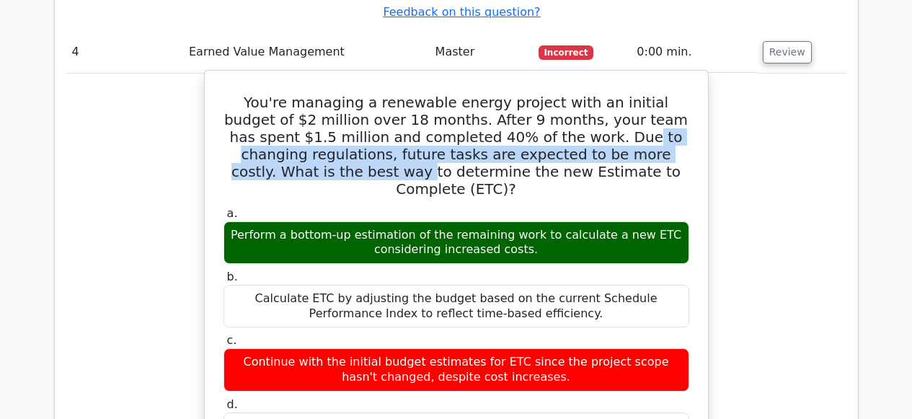
drag, startPoint x: 474, startPoint y: 45, endPoint x: 606, endPoint y: 58, distance: 132.5
click at [606, 94] on h5 "You're managing a renewable energy project with an initial budget of $2 million…" at bounding box center [456, 146] width 469 height 104
drag, startPoint x: 347, startPoint y: 125, endPoint x: 560, endPoint y: 141, distance: 213.2
click at [558, 221] on div "Perform a bottom-up estimation of the remaining work to calculate a new ETC con…" at bounding box center [456, 242] width 466 height 43
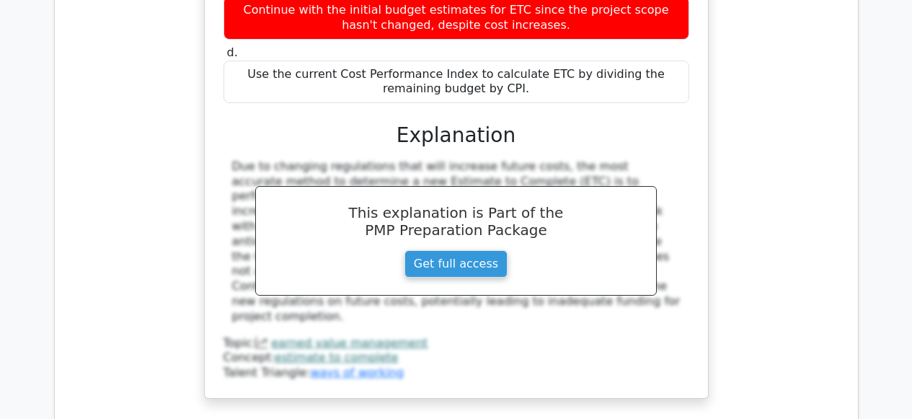
scroll to position [3755, 0]
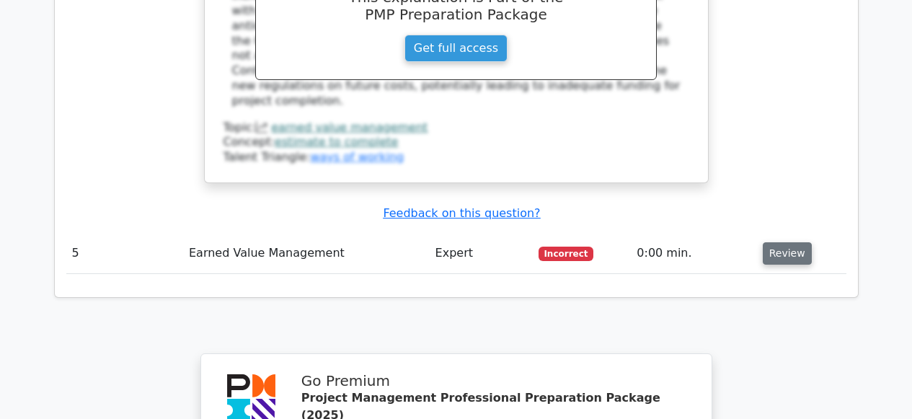
click at [772, 242] on button "Review" at bounding box center [787, 253] width 49 height 22
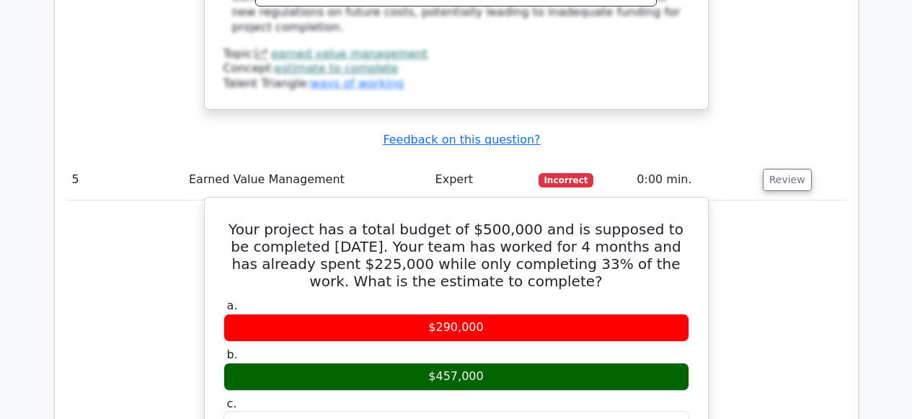
scroll to position [3833, 0]
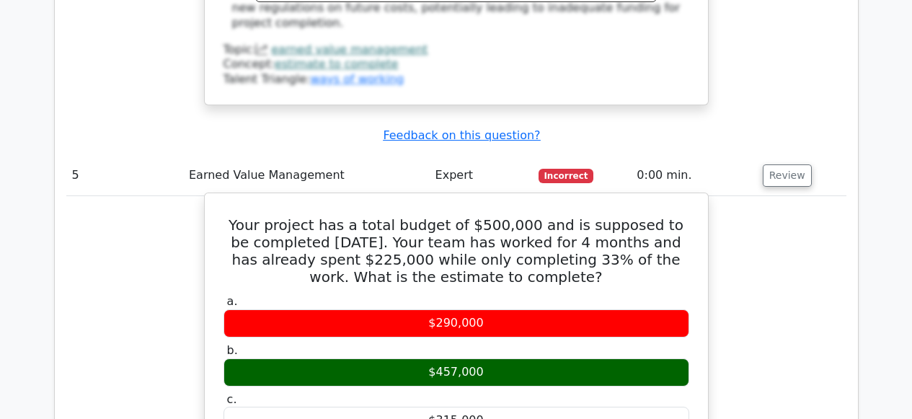
drag, startPoint x: 539, startPoint y: 155, endPoint x: 361, endPoint y: 157, distance: 177.4
click at [361, 216] on h5 "Your project has a total budget of $500,000 and is supposed to be completed [DA…" at bounding box center [456, 250] width 469 height 69
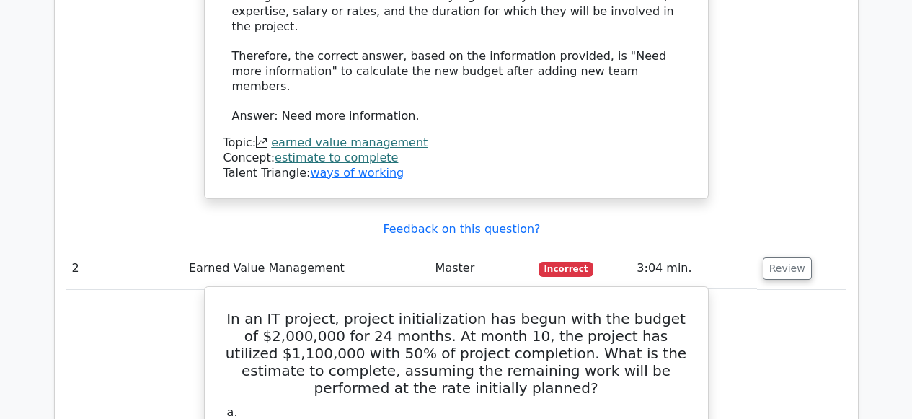
scroll to position [1502, 0]
